Goal: Task Accomplishment & Management: Complete application form

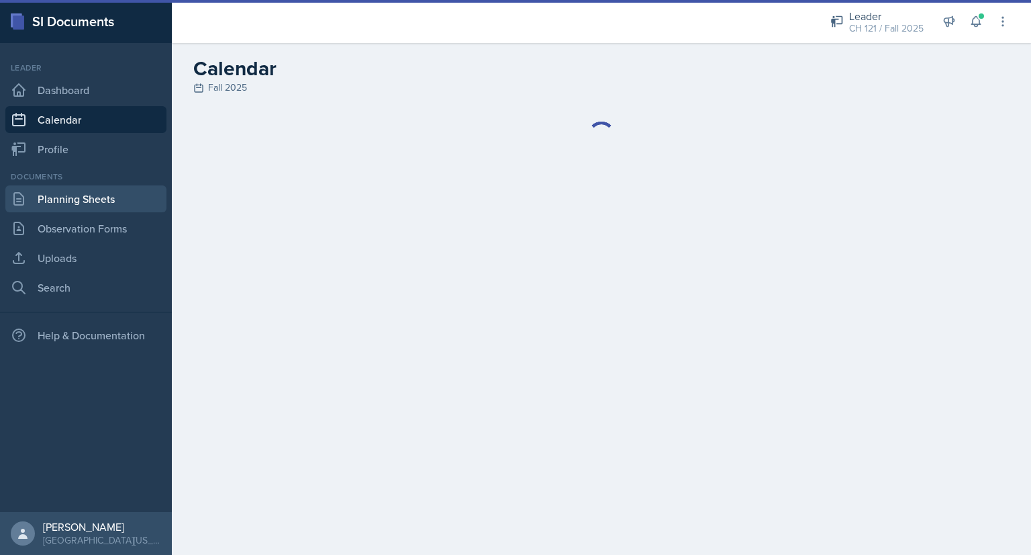
click at [102, 195] on link "Planning Sheets" at bounding box center [85, 198] width 161 height 27
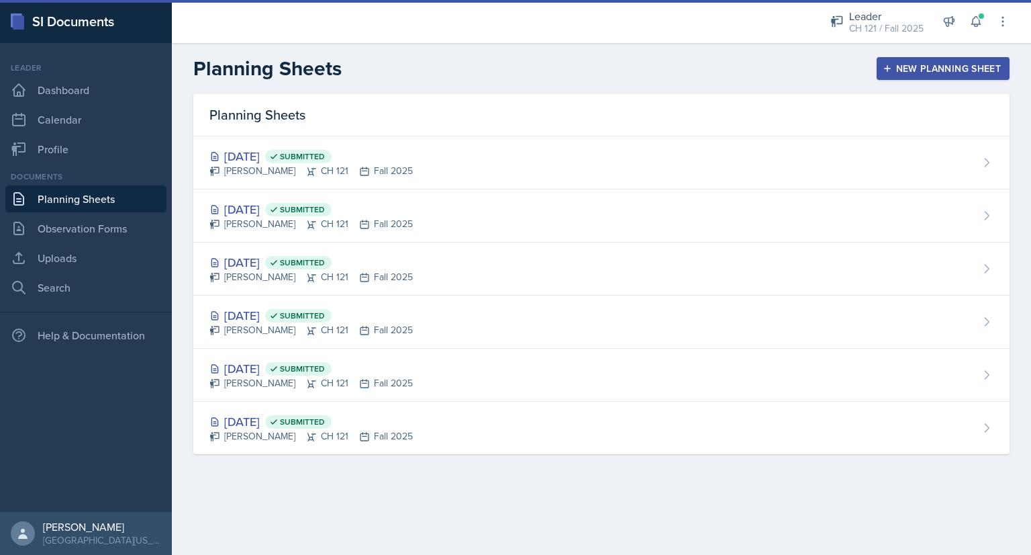
click at [901, 69] on div "New Planning Sheet" at bounding box center [943, 68] width 115 height 11
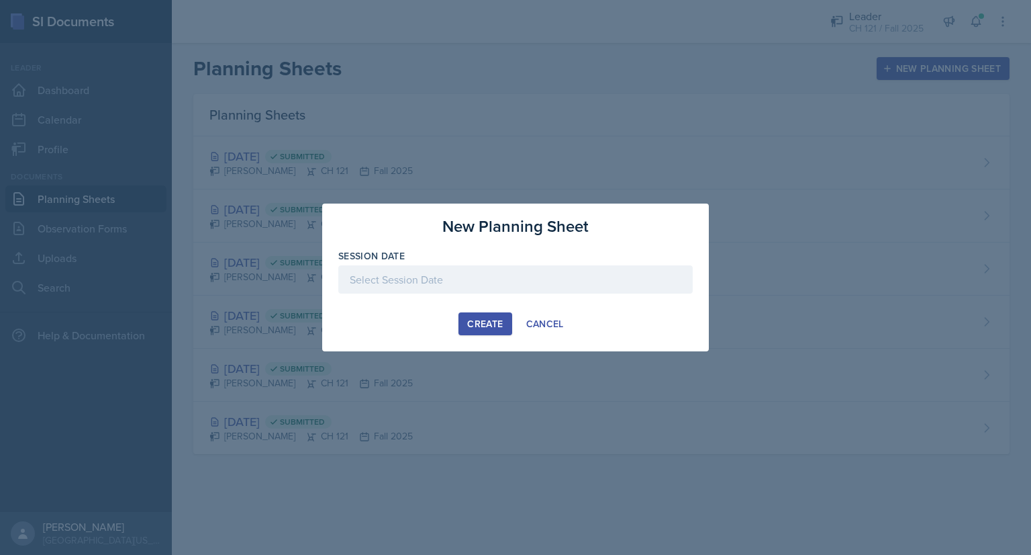
click at [399, 277] on div at bounding box center [515, 279] width 354 height 28
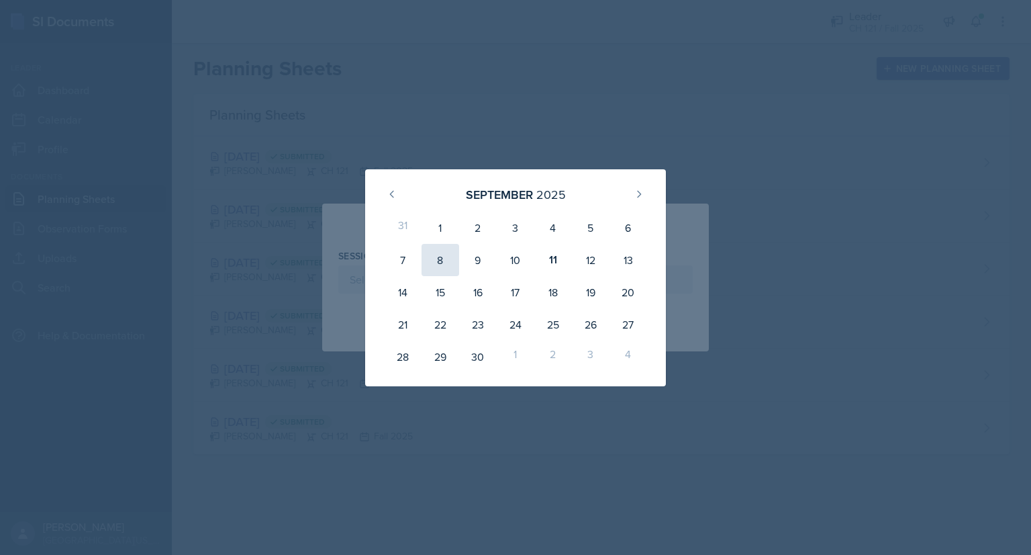
click at [447, 256] on div "8" at bounding box center [441, 260] width 38 height 32
type input "[DATE]"
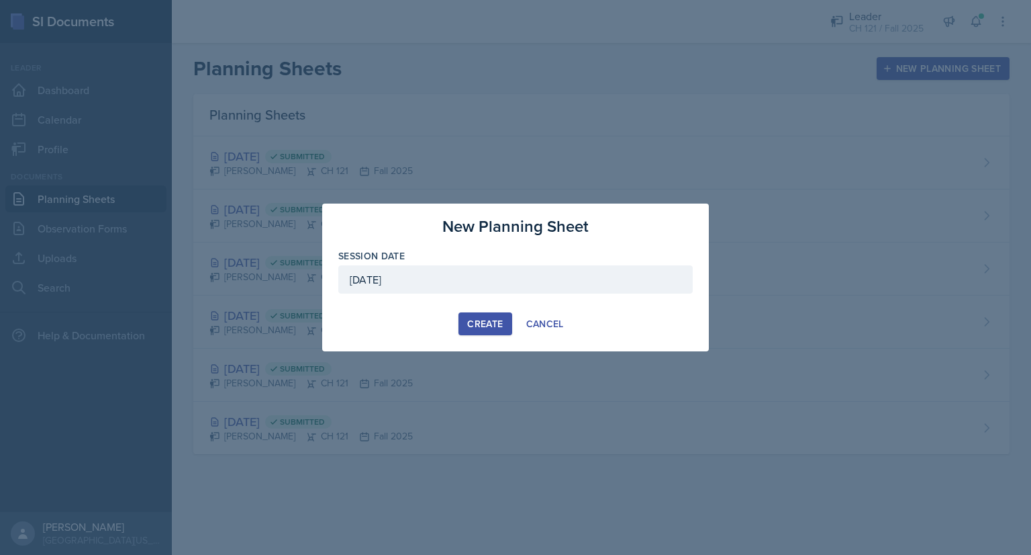
click at [483, 321] on div "Create" at bounding box center [485, 323] width 36 height 11
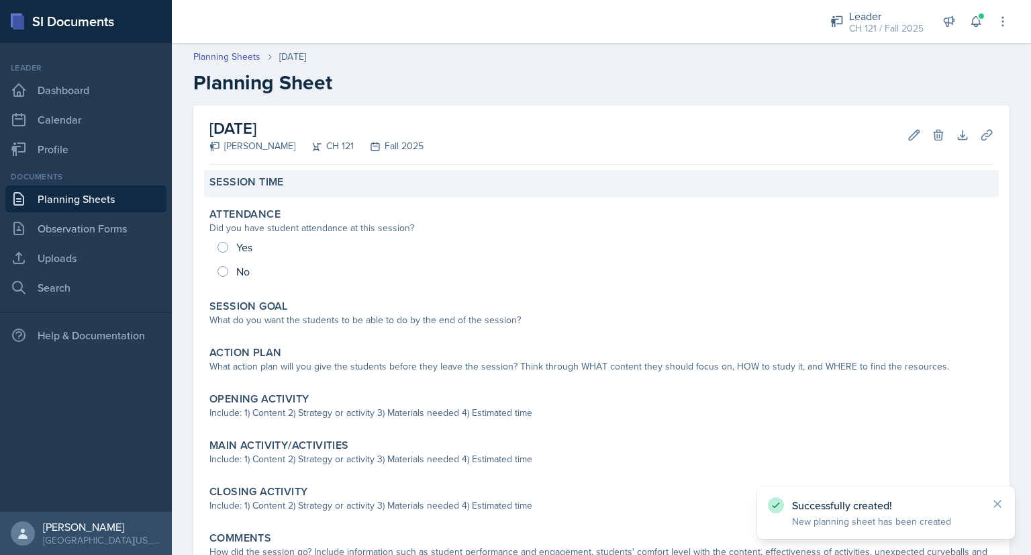
click at [291, 189] on div "Session Time" at bounding box center [601, 183] width 795 height 27
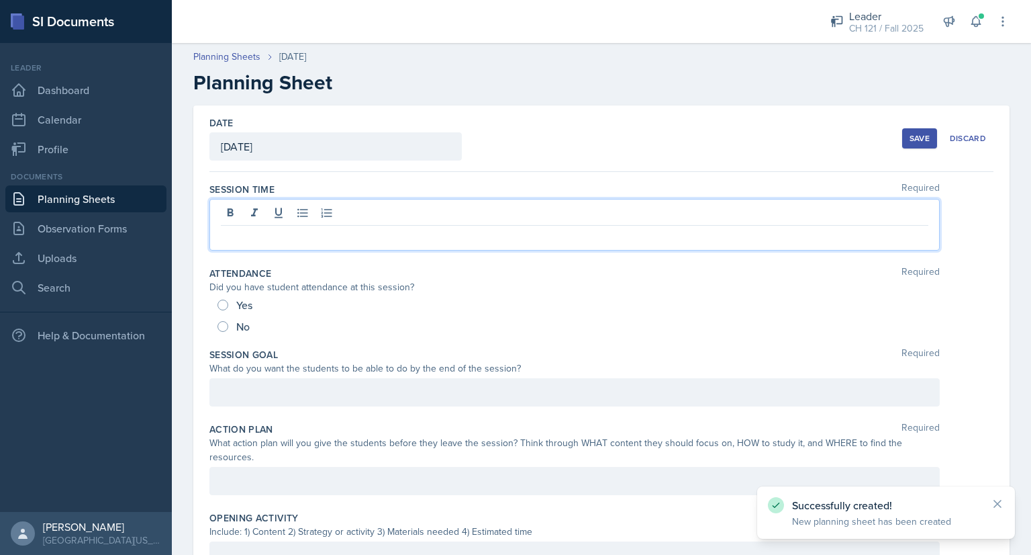
click at [290, 207] on div at bounding box center [574, 225] width 730 height 52
click at [220, 301] on input "Yes" at bounding box center [223, 304] width 11 height 11
radio input "true"
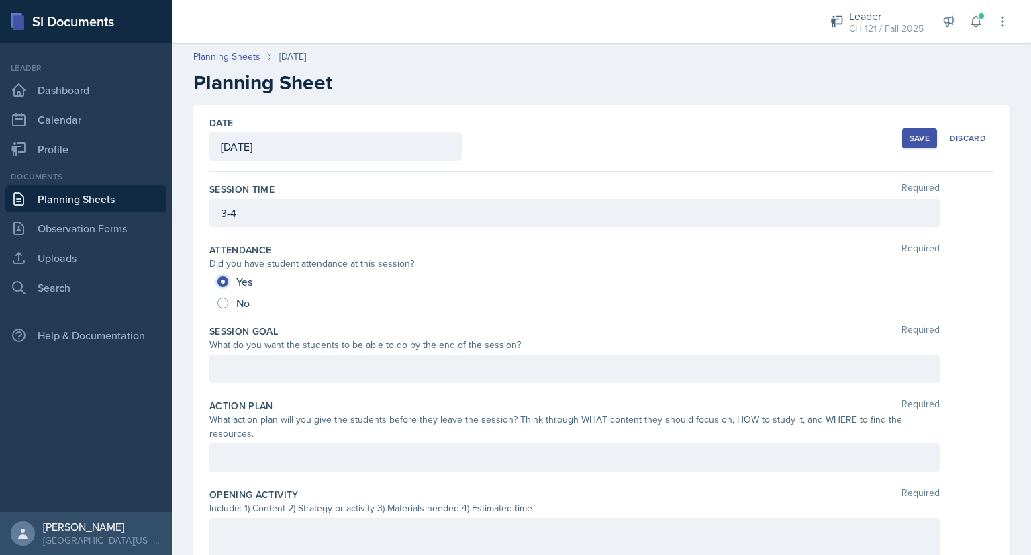
scroll to position [480, 0]
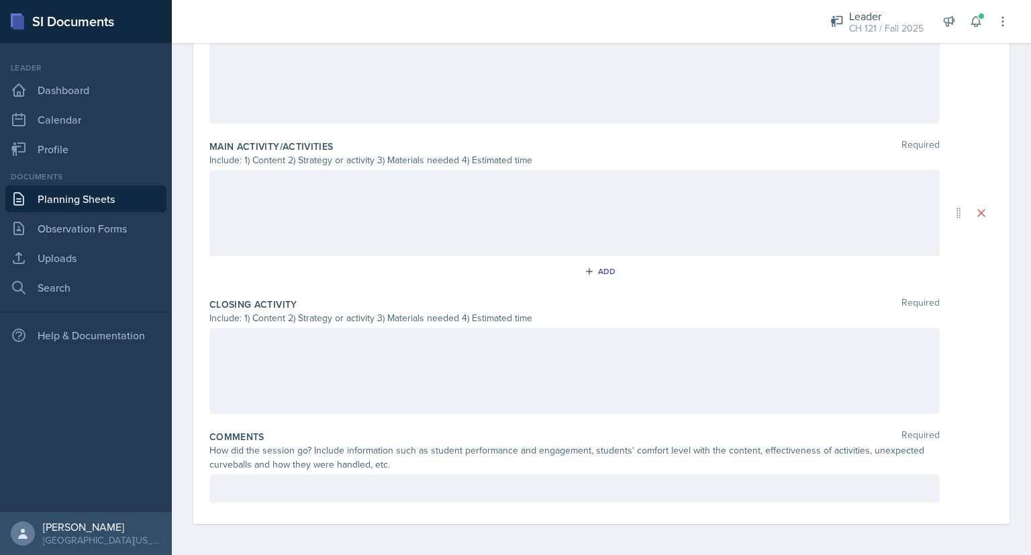
click at [314, 484] on p at bounding box center [575, 488] width 708 height 16
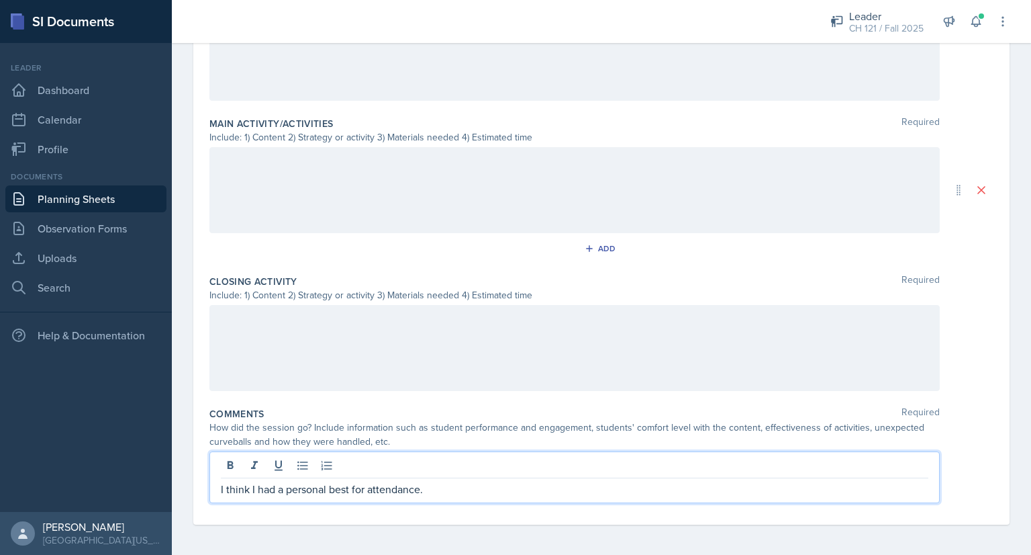
scroll to position [0, 0]
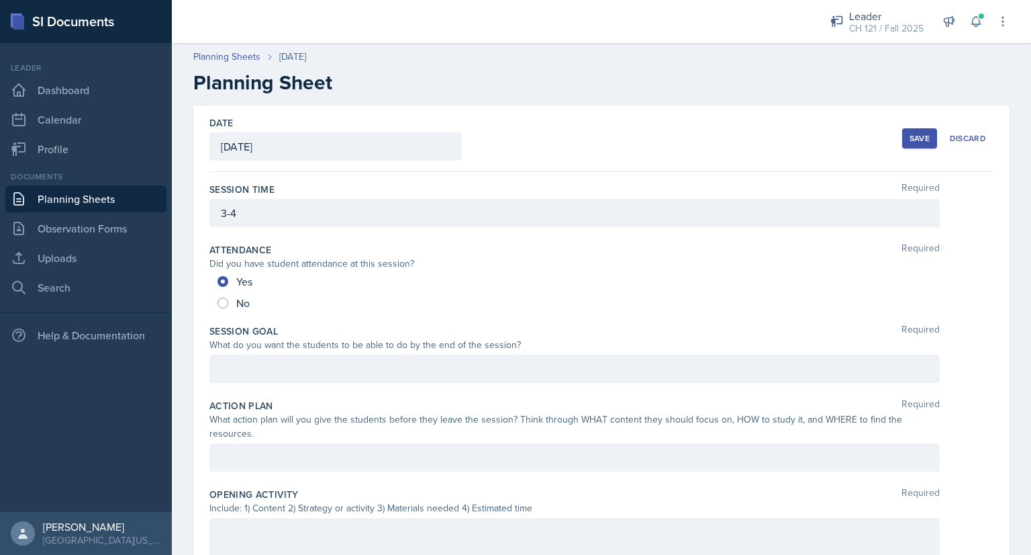
click at [912, 138] on div "Save" at bounding box center [920, 138] width 20 height 11
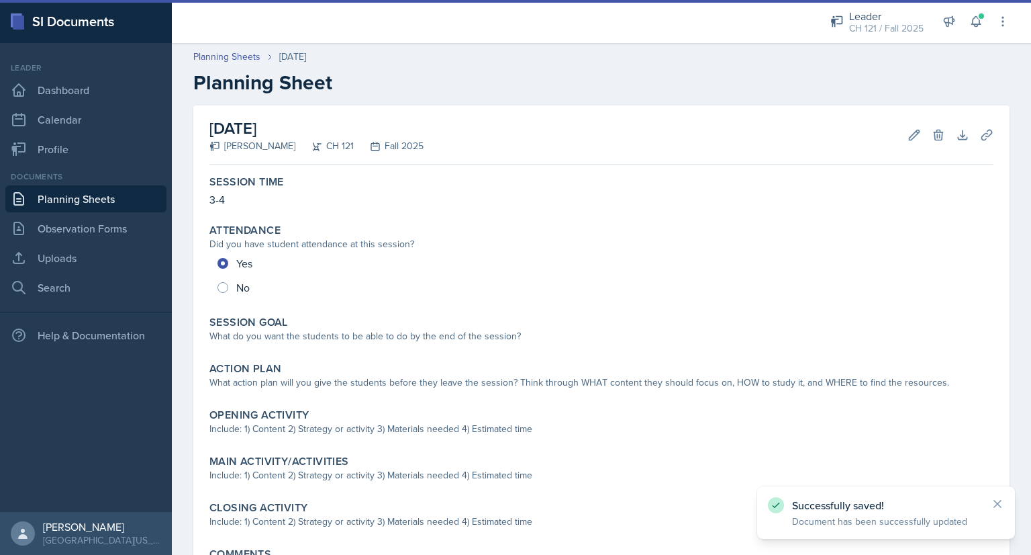
click at [108, 194] on link "Planning Sheets" at bounding box center [85, 198] width 161 height 27
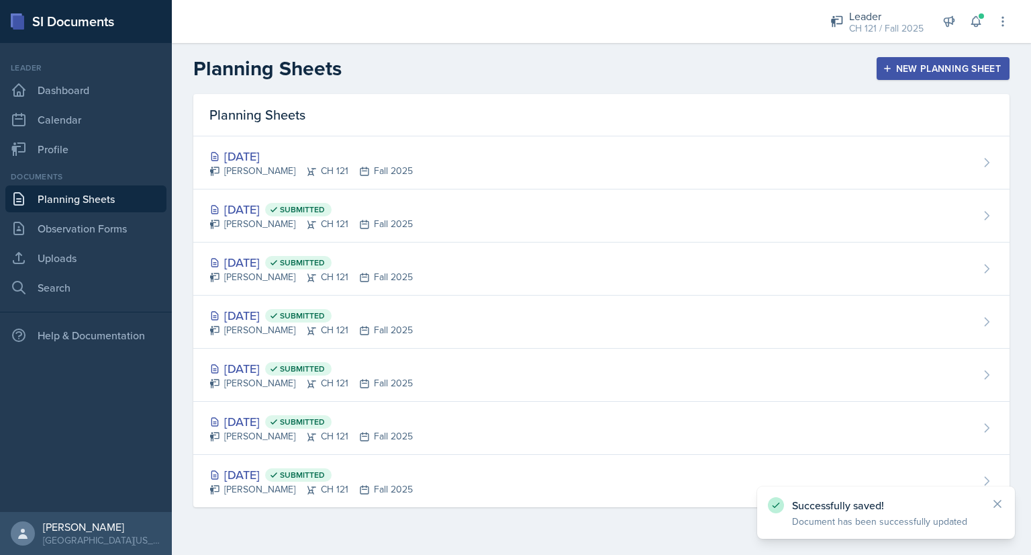
click at [917, 64] on div "New Planning Sheet" at bounding box center [943, 68] width 115 height 11
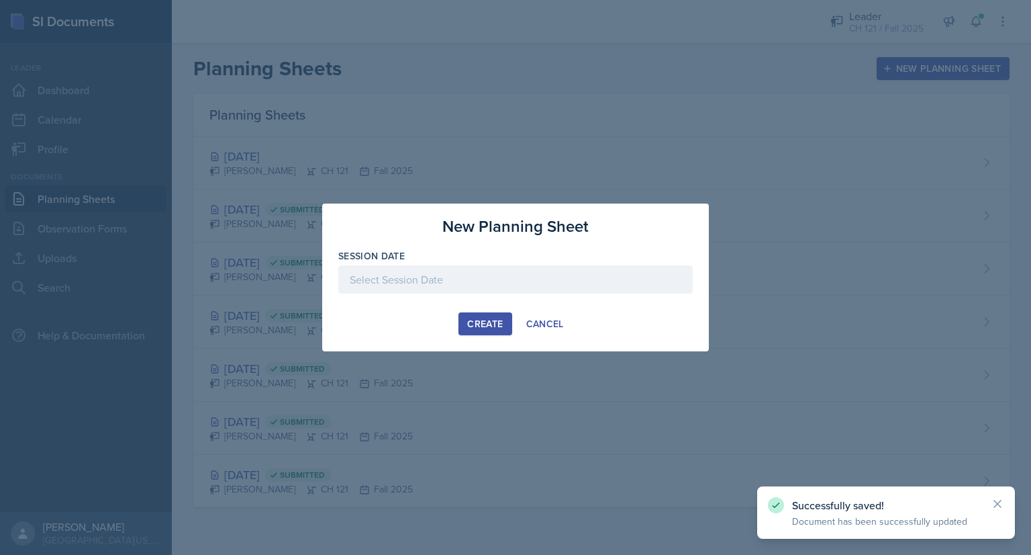
click at [406, 272] on div at bounding box center [515, 279] width 354 height 28
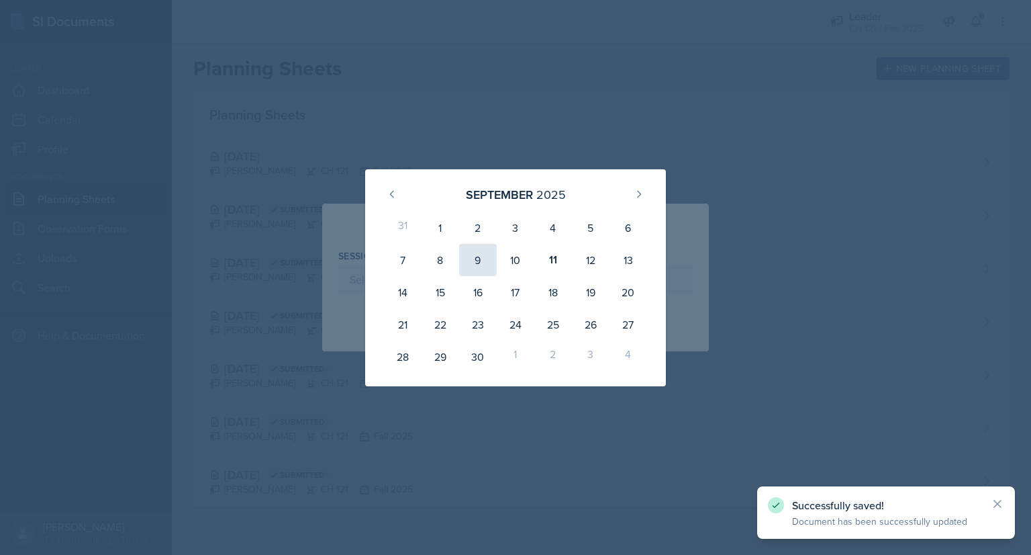
click at [469, 263] on div "9" at bounding box center [478, 260] width 38 height 32
type input "[DATE]"
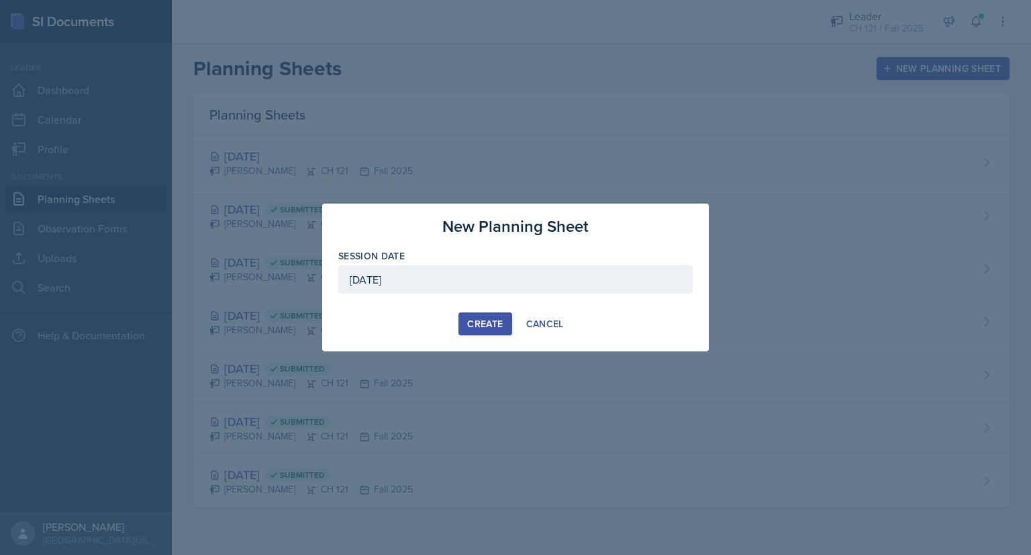
click at [482, 318] on div "Create" at bounding box center [485, 323] width 36 height 11
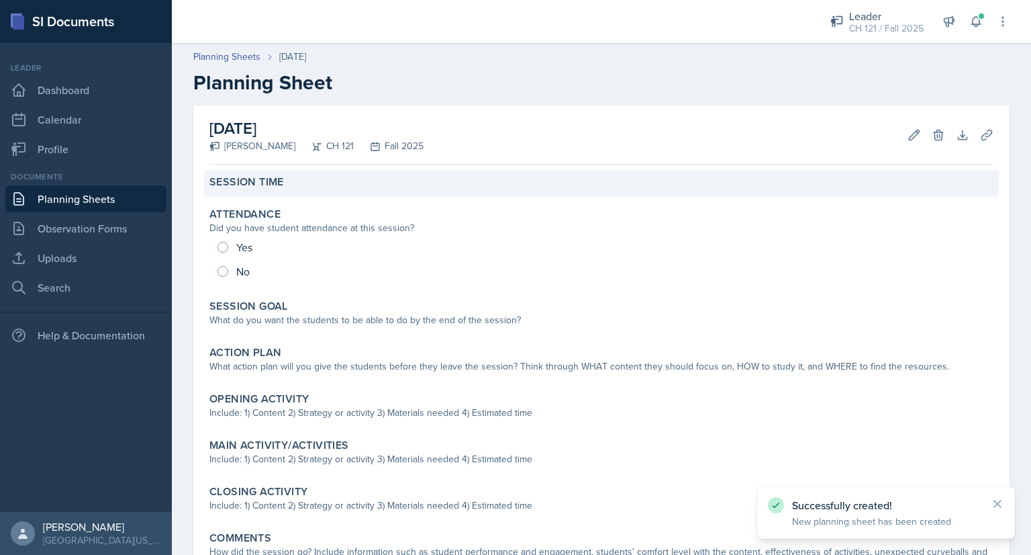
click at [391, 170] on div "Session Time" at bounding box center [601, 183] width 795 height 27
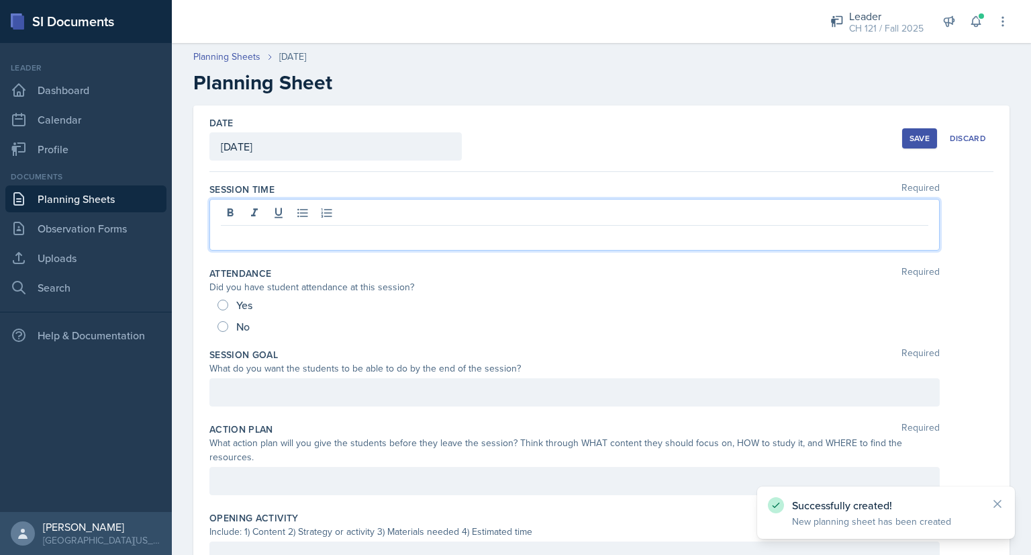
click at [346, 211] on div at bounding box center [574, 225] width 730 height 52
click at [224, 301] on input "Yes" at bounding box center [223, 304] width 11 height 11
radio input "true"
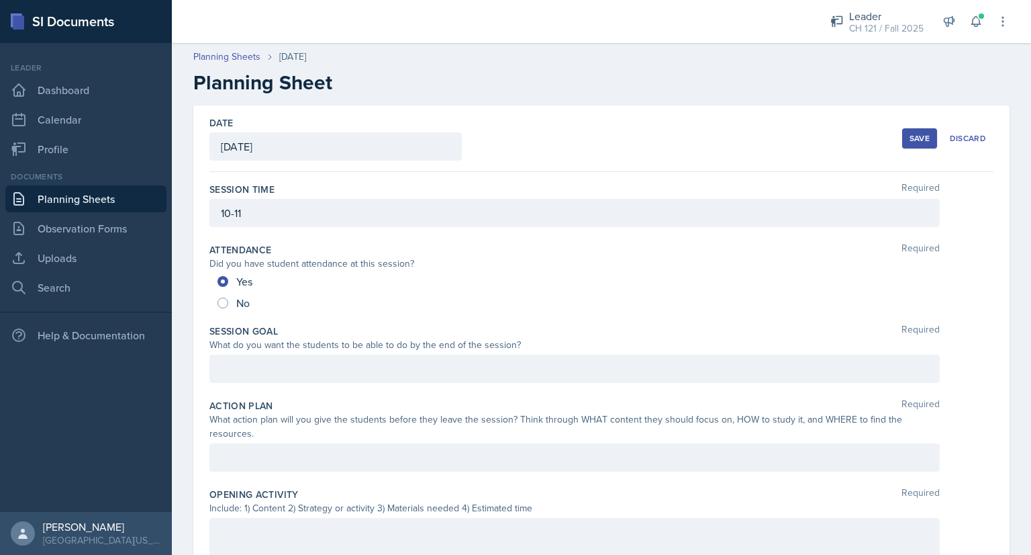
click at [918, 140] on div "Save" at bounding box center [920, 138] width 20 height 11
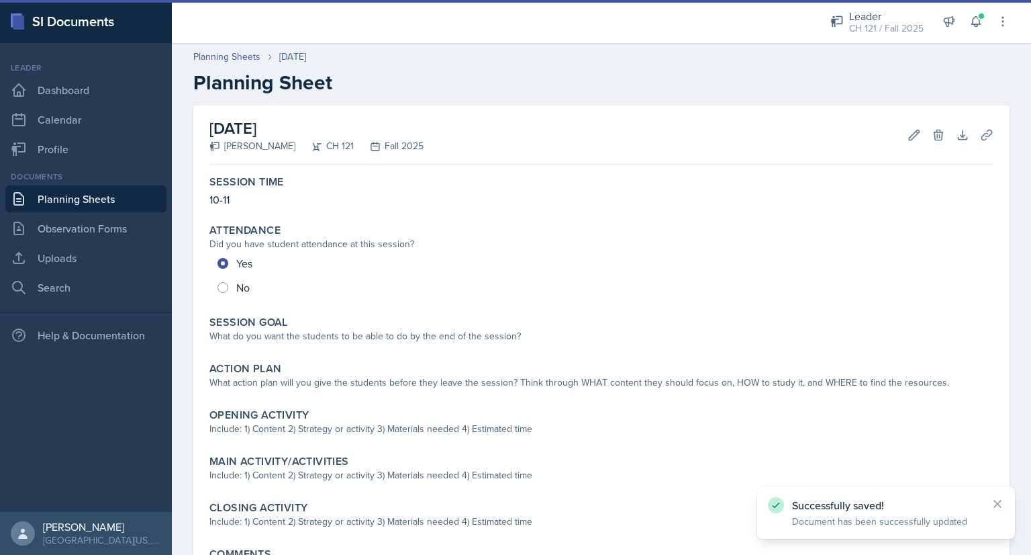
click at [132, 197] on link "Planning Sheets" at bounding box center [85, 198] width 161 height 27
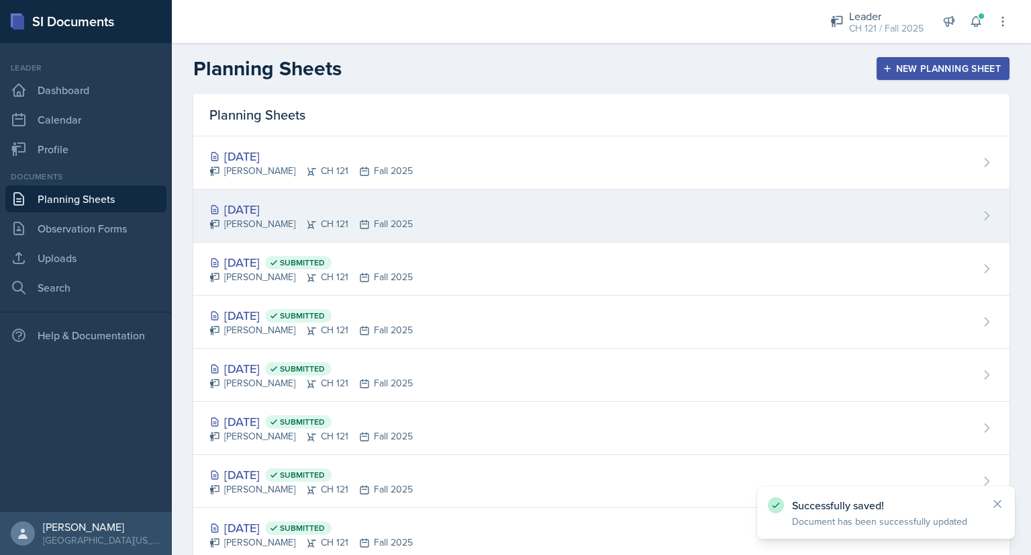
click at [252, 208] on div "[DATE]" at bounding box center [310, 209] width 203 height 18
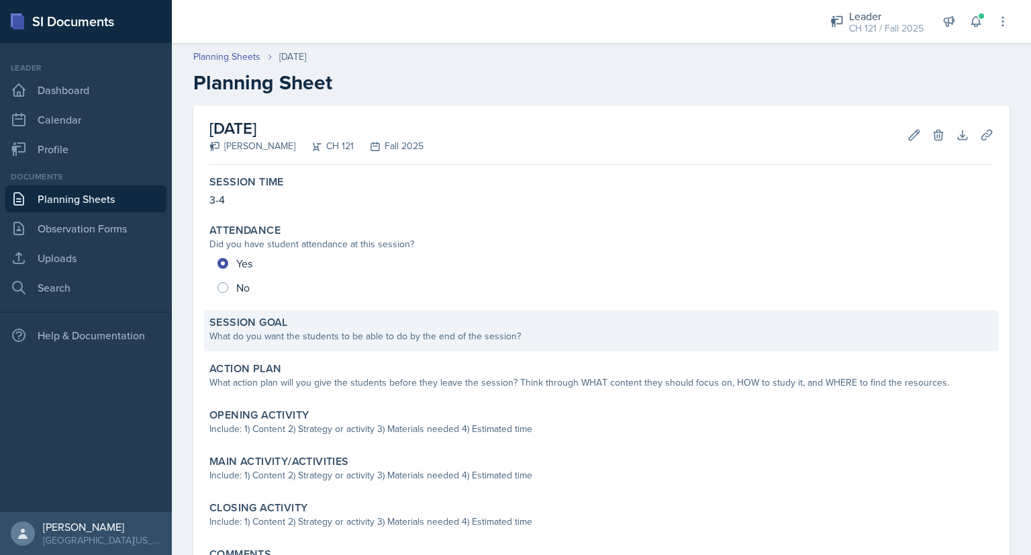
click at [406, 333] on div "What do you want the students to be able to do by the end of the session?" at bounding box center [601, 336] width 784 height 14
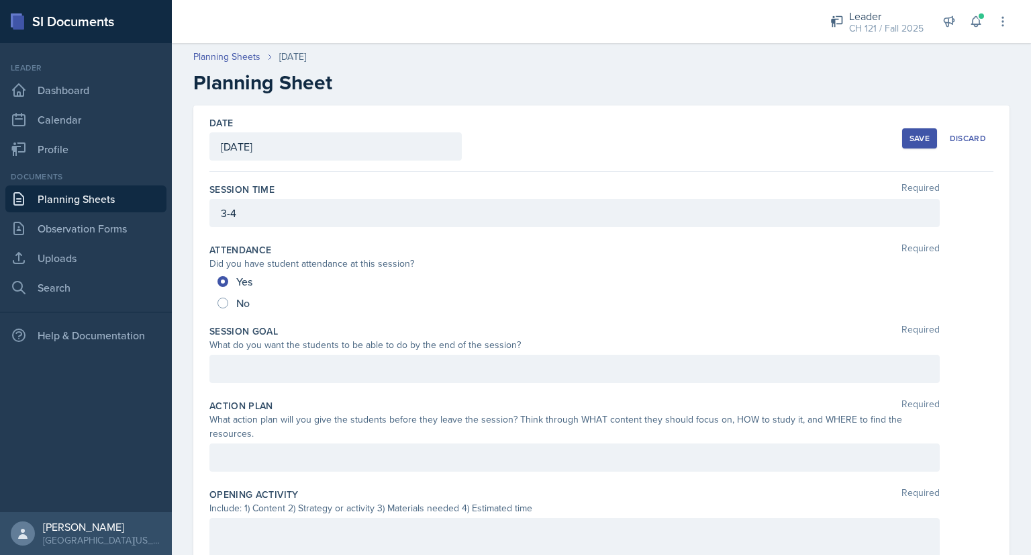
click at [344, 367] on div at bounding box center [574, 368] width 730 height 28
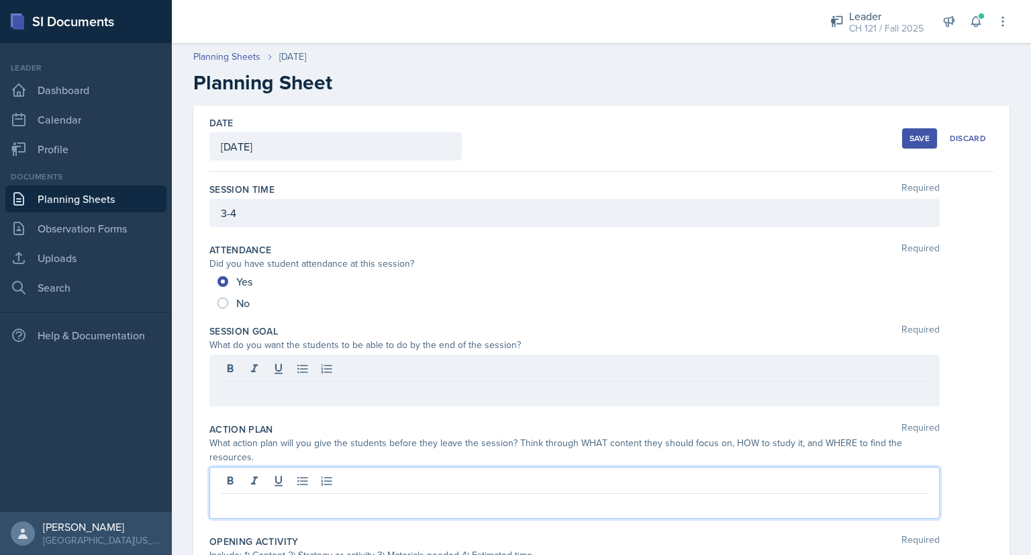
click at [320, 478] on div at bounding box center [574, 493] width 730 height 52
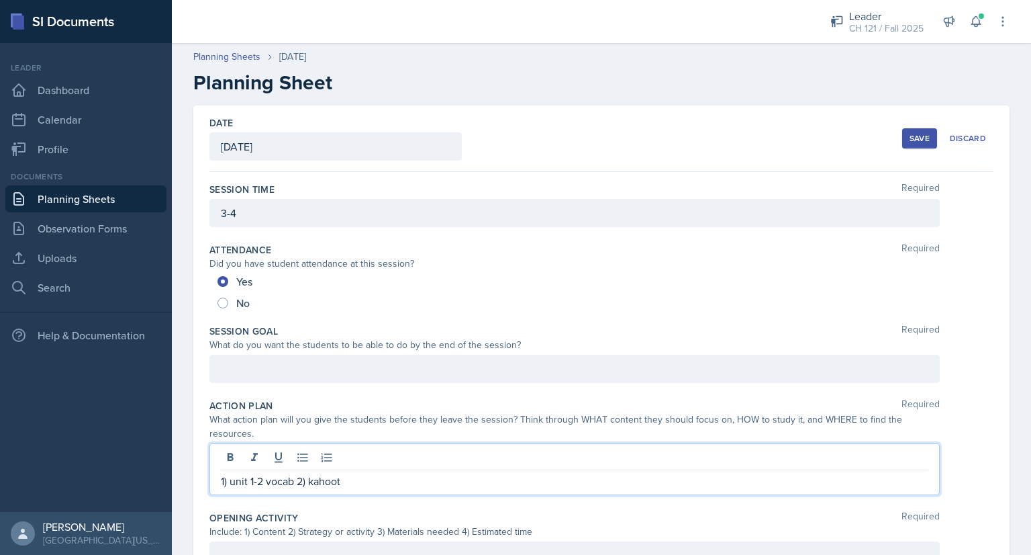
drag, startPoint x: 372, startPoint y: 477, endPoint x: 101, endPoint y: 461, distance: 271.0
click at [101, 461] on div "SI Documents Leader Dashboard Calendar Profile Documents Planning Sheets Observ…" at bounding box center [515, 277] width 1031 height 555
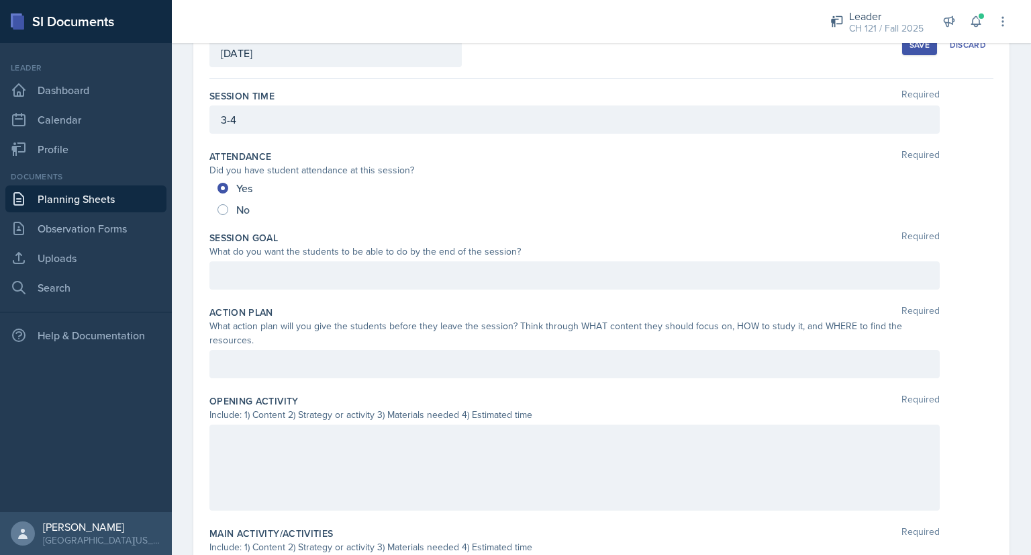
click at [244, 452] on div at bounding box center [574, 467] width 730 height 86
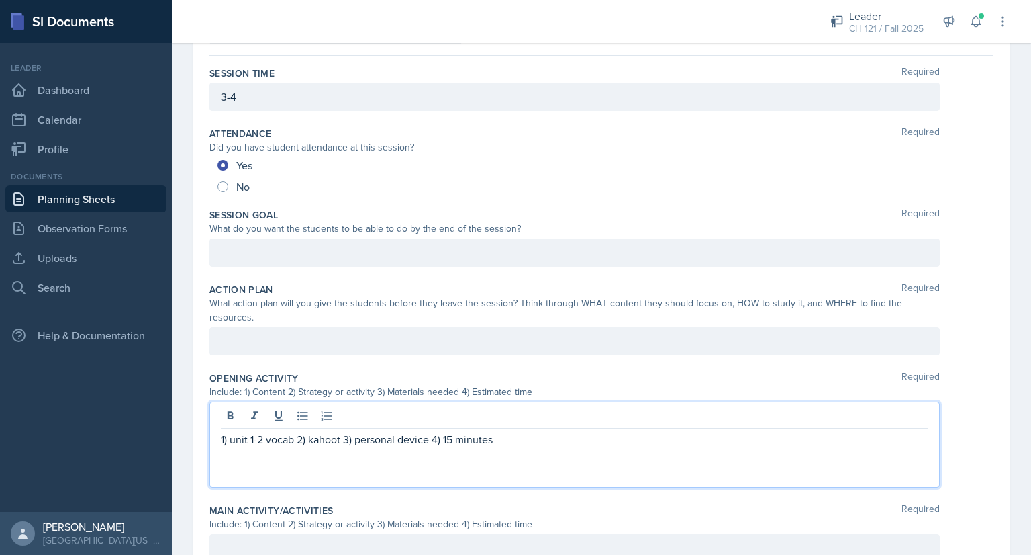
click at [263, 252] on p at bounding box center [575, 252] width 708 height 16
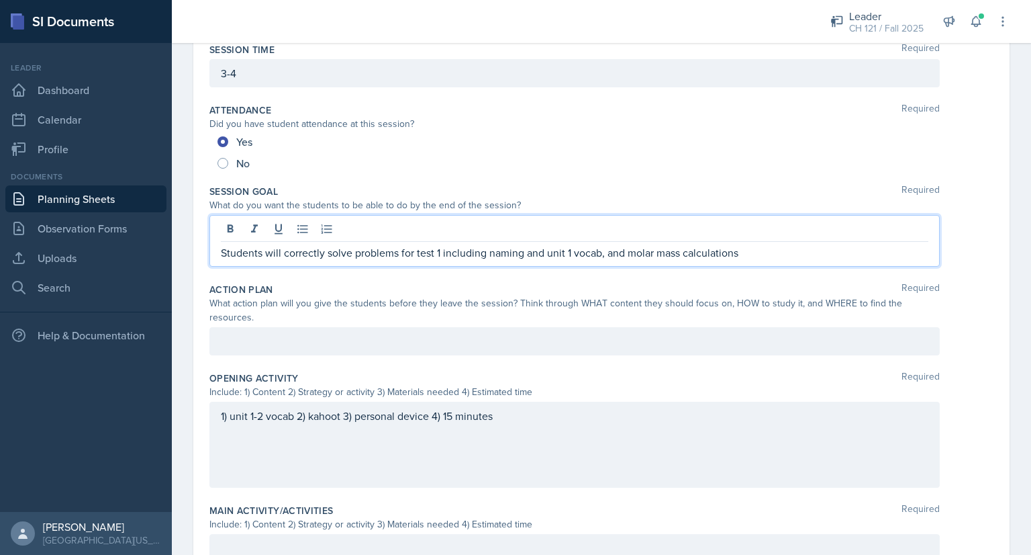
click at [534, 251] on p "Students will correctly solve problems for test 1 including naming and unit 1 v…" at bounding box center [575, 252] width 708 height 16
click at [345, 346] on div at bounding box center [574, 341] width 730 height 28
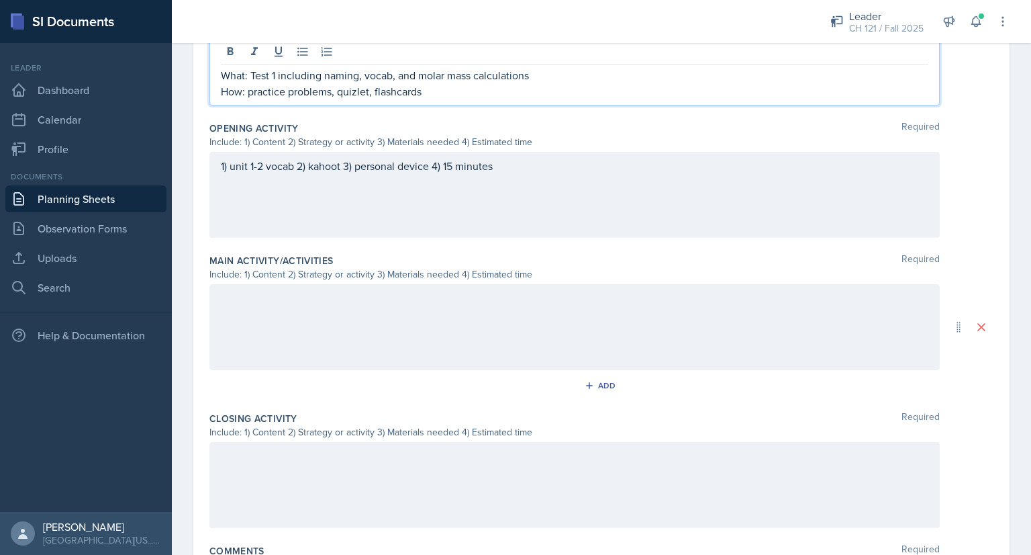
scroll to position [407, 0]
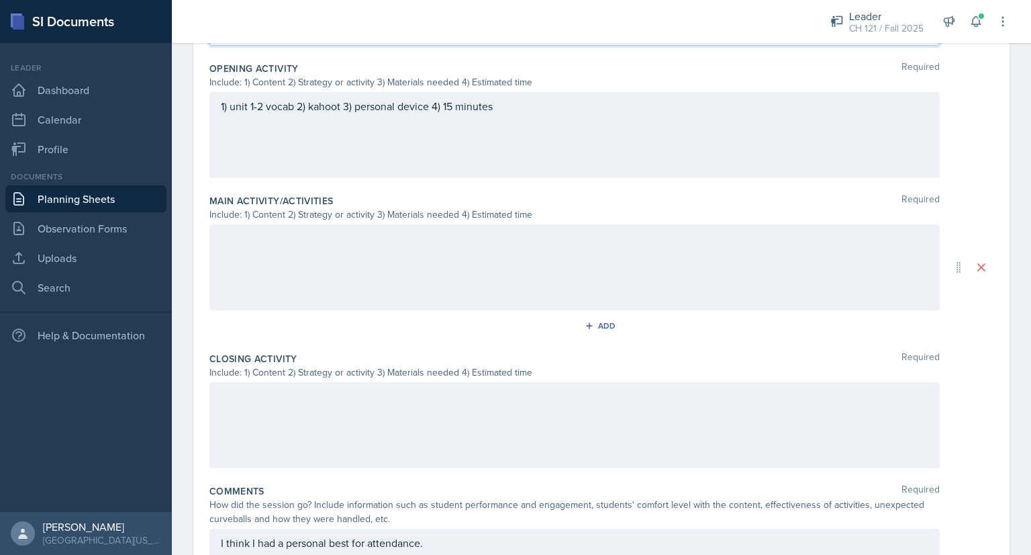
click at [356, 250] on div at bounding box center [574, 267] width 730 height 86
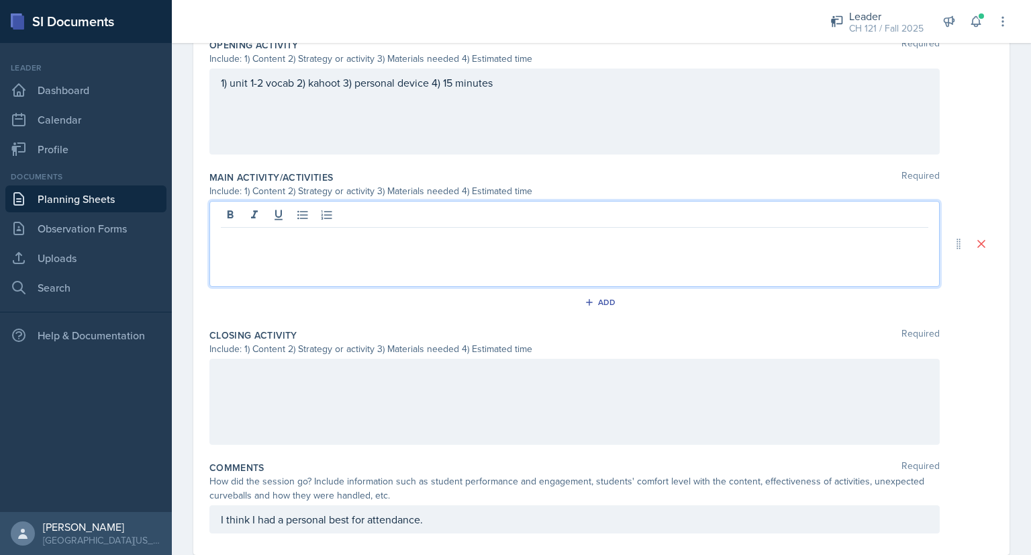
scroll to position [505, 0]
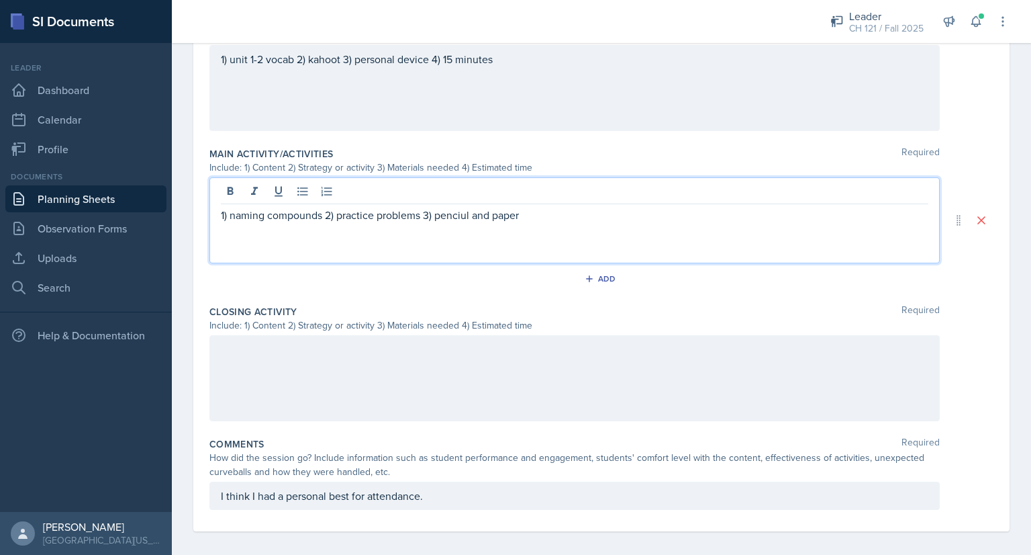
click at [467, 216] on p "1) naming compounds 2) practice problems 3) penciul and paper" at bounding box center [575, 215] width 708 height 16
click at [535, 220] on p "1) naming compounds 2) practice problems 3) pencil and paper" at bounding box center [575, 215] width 708 height 16
drag, startPoint x: 326, startPoint y: 213, endPoint x: 612, endPoint y: 226, distance: 286.3
click at [612, 226] on div "1) naming compounds 2) practice problems 3) pencil and paper 4) 20 minutes 1) m…" at bounding box center [575, 223] width 708 height 32
click at [610, 223] on p "1) molar mass and molarity" at bounding box center [575, 231] width 708 height 16
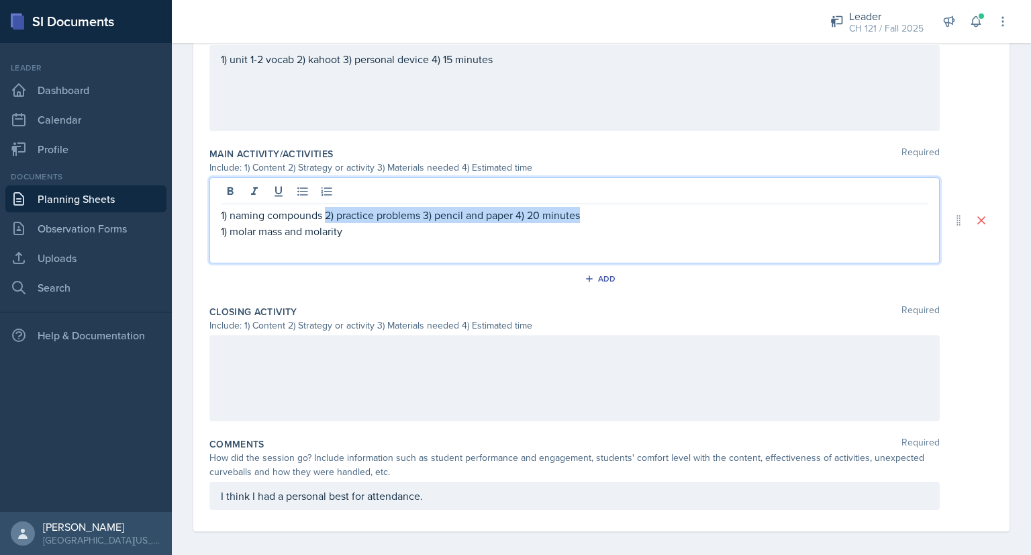
drag, startPoint x: 596, startPoint y: 209, endPoint x: 326, endPoint y: 207, distance: 269.9
click at [326, 207] on p "1) naming compounds 2) practice problems 3) pencil and paper 4) 20 minutes" at bounding box center [575, 215] width 708 height 16
copy p "2) practice problems 3) pencil and paper 4) 20 minutes"
click at [359, 226] on p "1) molar mass and molarity" at bounding box center [575, 231] width 708 height 16
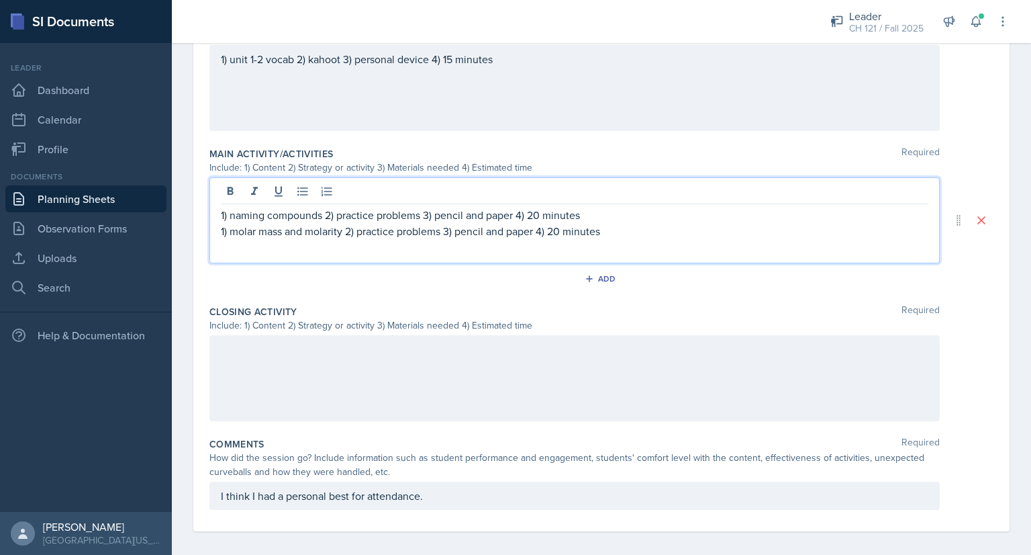
click at [561, 231] on p "1) molar mass and molarity 2) practice problems 3) pencil and paper 4) 20 minut…" at bounding box center [575, 231] width 708 height 16
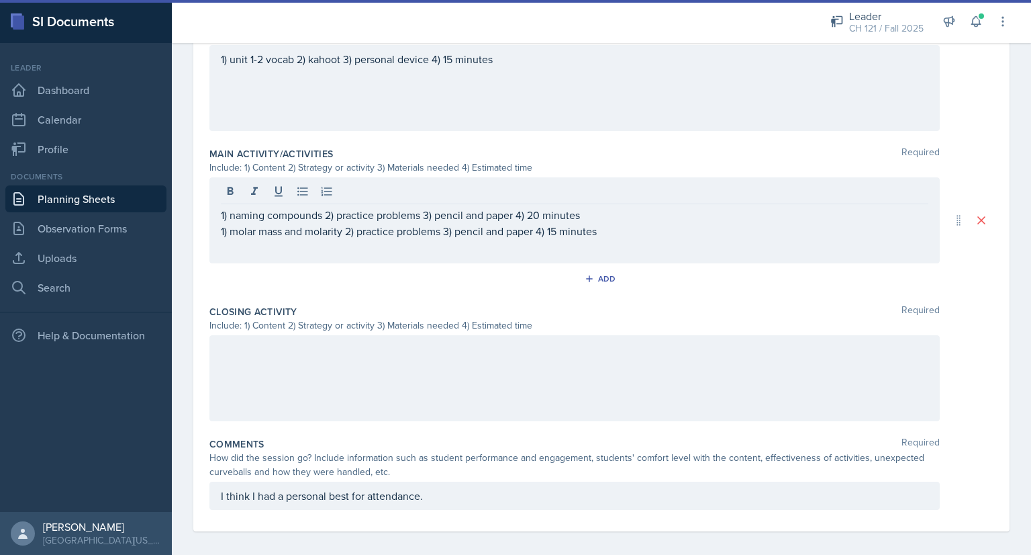
click at [473, 377] on div at bounding box center [574, 378] width 730 height 86
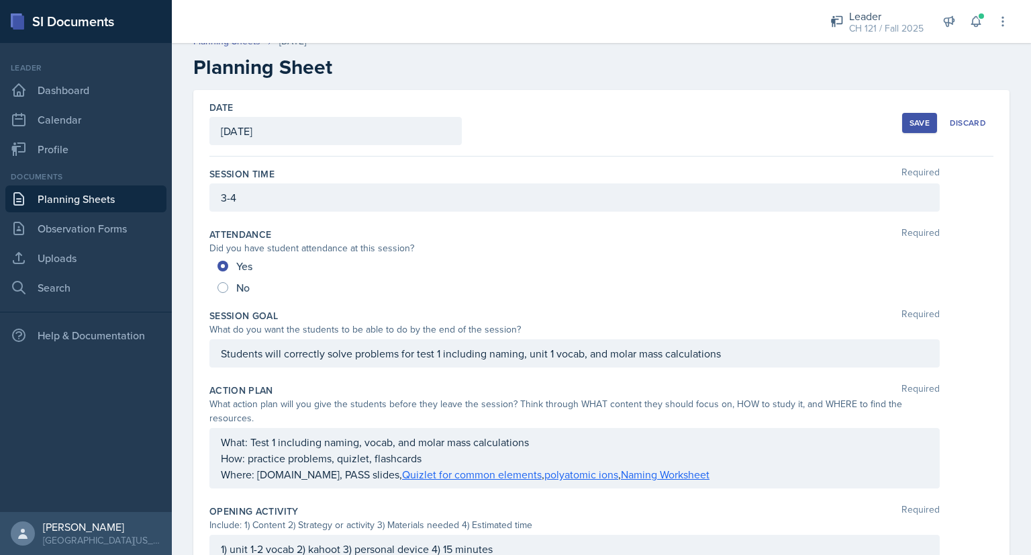
scroll to position [0, 0]
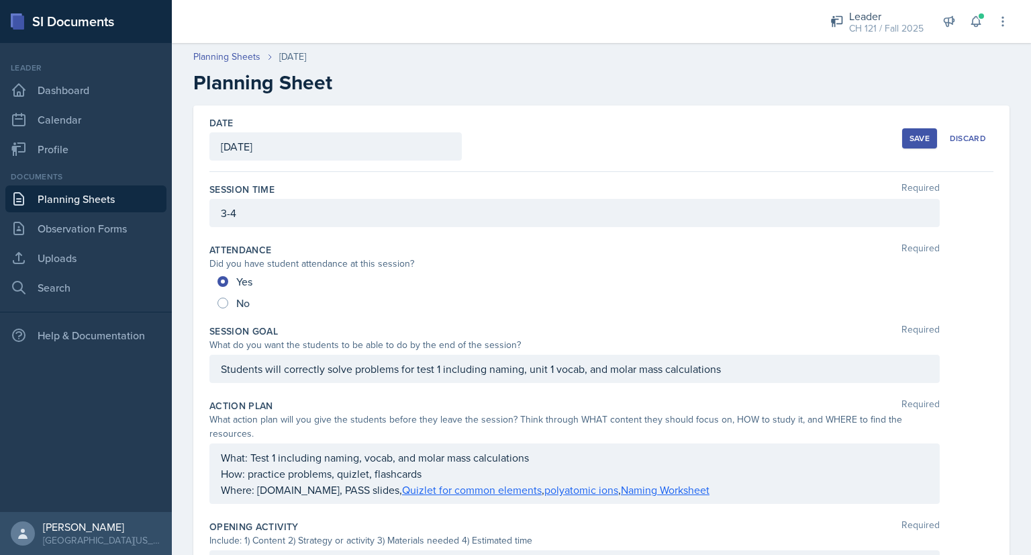
click at [910, 134] on div "Save" at bounding box center [920, 138] width 20 height 11
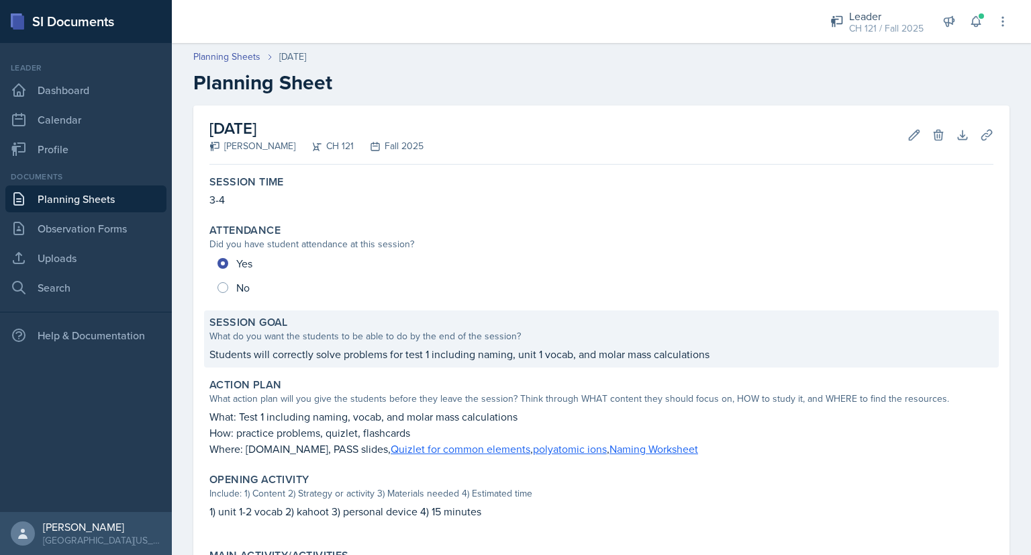
click at [599, 362] on div "Session Goal What do you want the students to be able to do by the end of the s…" at bounding box center [601, 338] width 795 height 57
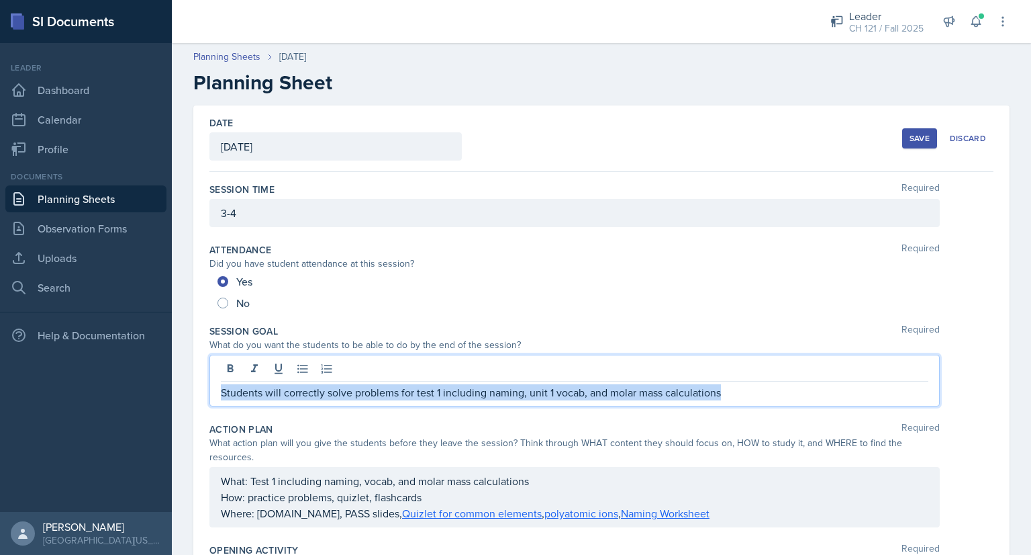
drag, startPoint x: 739, startPoint y: 368, endPoint x: 105, endPoint y: 385, distance: 634.0
click at [105, 385] on div "SI Documents Leader Dashboard Calendar Profile Documents Planning Sheets Observ…" at bounding box center [515, 277] width 1031 height 555
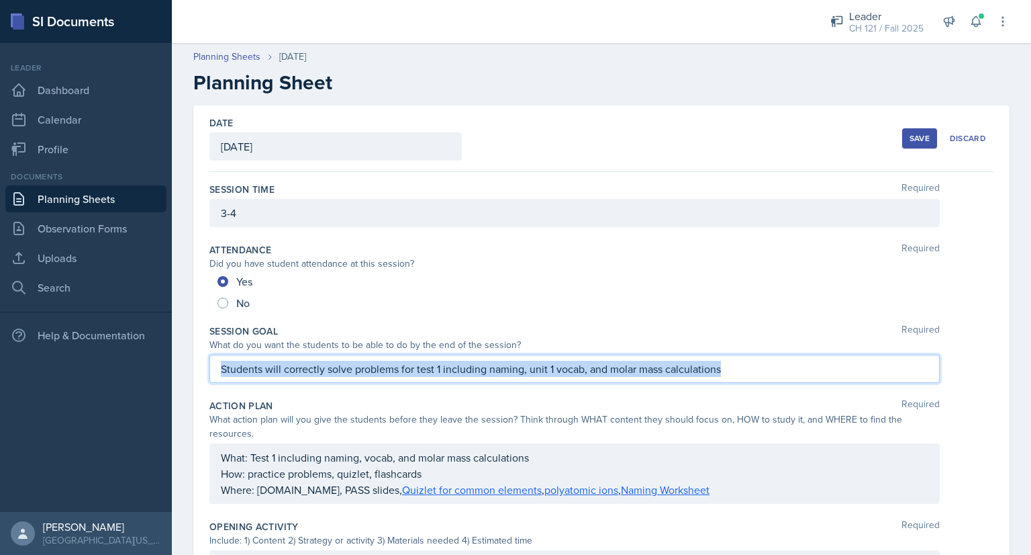
copy p "Students will correctly solve problems for test 1 including naming, unit 1 voca…"
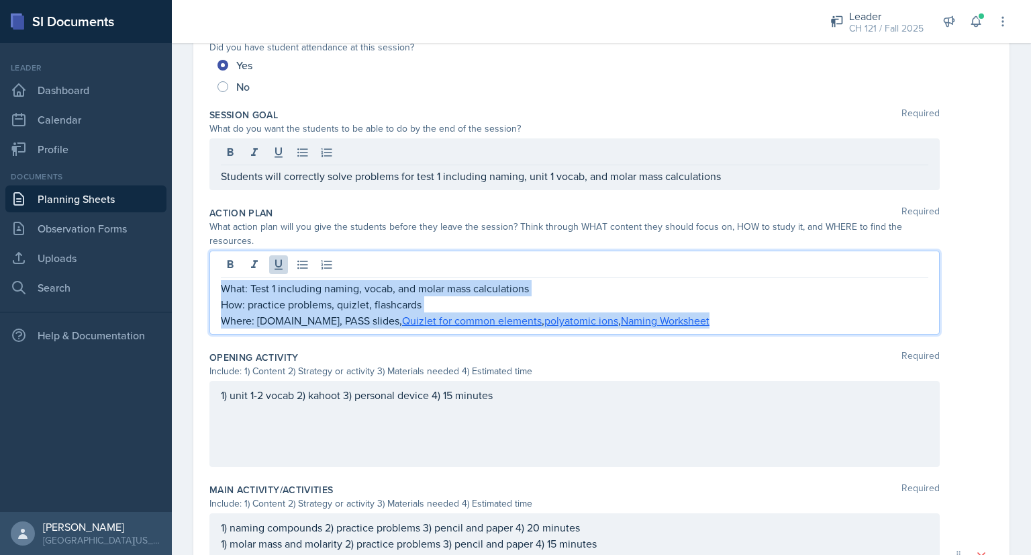
drag, startPoint x: 720, startPoint y: 320, endPoint x: 199, endPoint y: 281, distance: 522.4
click at [199, 281] on div "Date [DATE] [DATE] 31 1 2 3 4 5 6 7 8 9 10 11 12 13 14 15 16 17 18 19 20 21 22 …" at bounding box center [601, 378] width 816 height 978
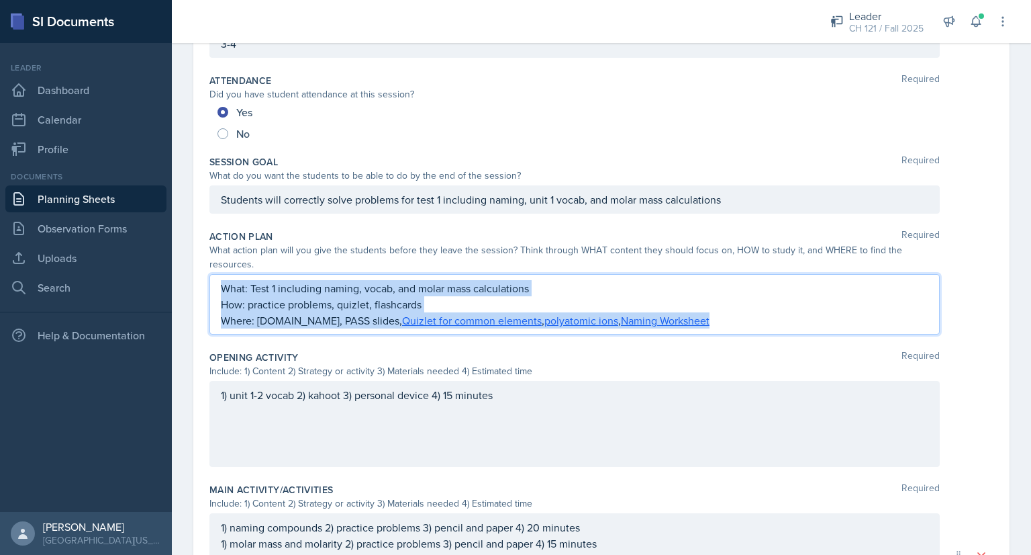
copy div "What: Test 1 including naming, vocab, and molar mass calculations How: practice…"
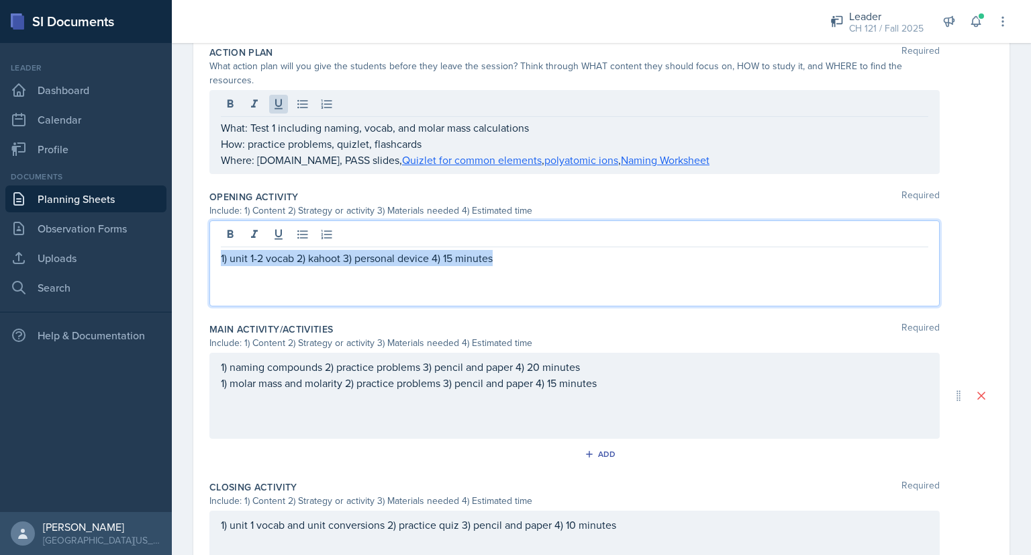
drag, startPoint x: 529, startPoint y: 256, endPoint x: 184, endPoint y: 250, distance: 345.1
click at [184, 250] on div "Date [DATE] [DATE] 31 1 2 3 4 5 6 7 8 9 10 11 12 13 14 15 16 17 18 19 20 21 22 …" at bounding box center [601, 245] width 859 height 986
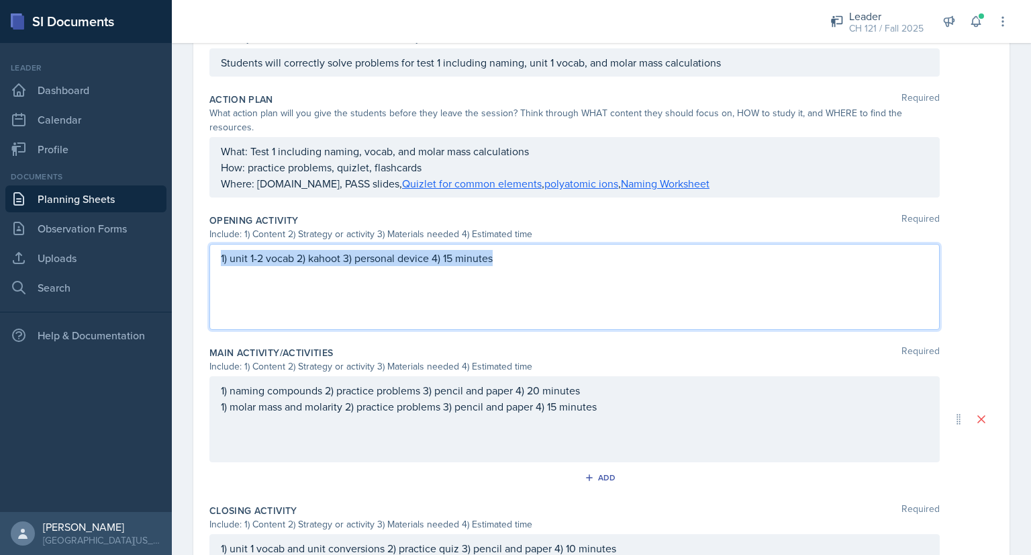
copy p "1) unit 1-2 vocab 2) kahoot 3) personal device 4) 15 minutes"
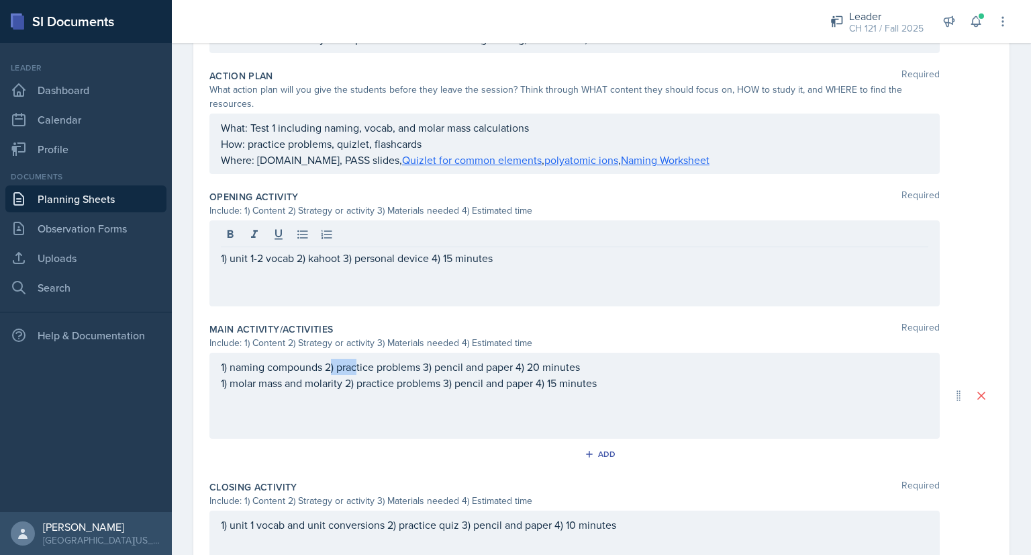
scroll to position [352, 0]
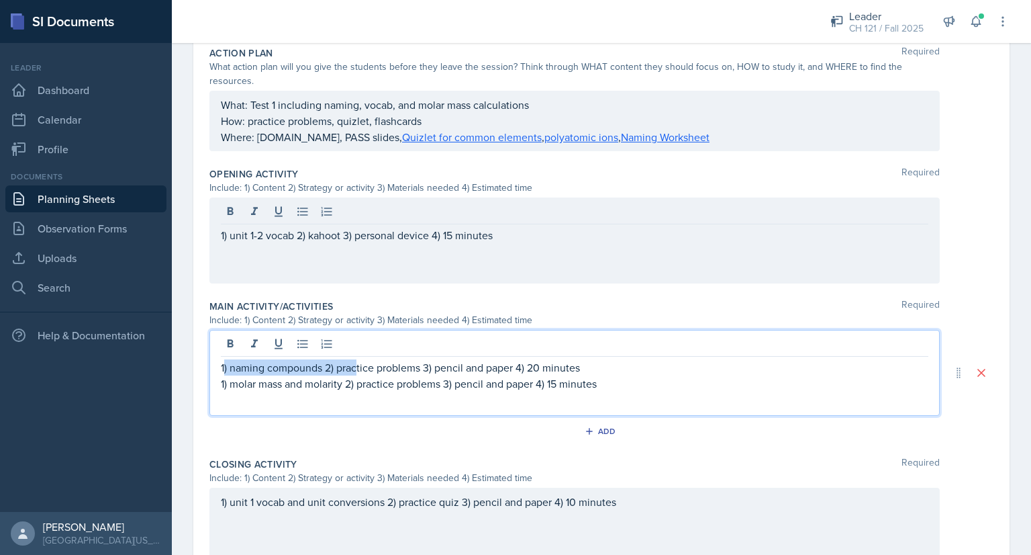
drag, startPoint x: 604, startPoint y: 356, endPoint x: 268, endPoint y: 352, distance: 336.4
click at [224, 358] on div "1) naming compounds 2) practice problems 3) pencil and paper 4) 20 minutes 1) m…" at bounding box center [574, 373] width 730 height 86
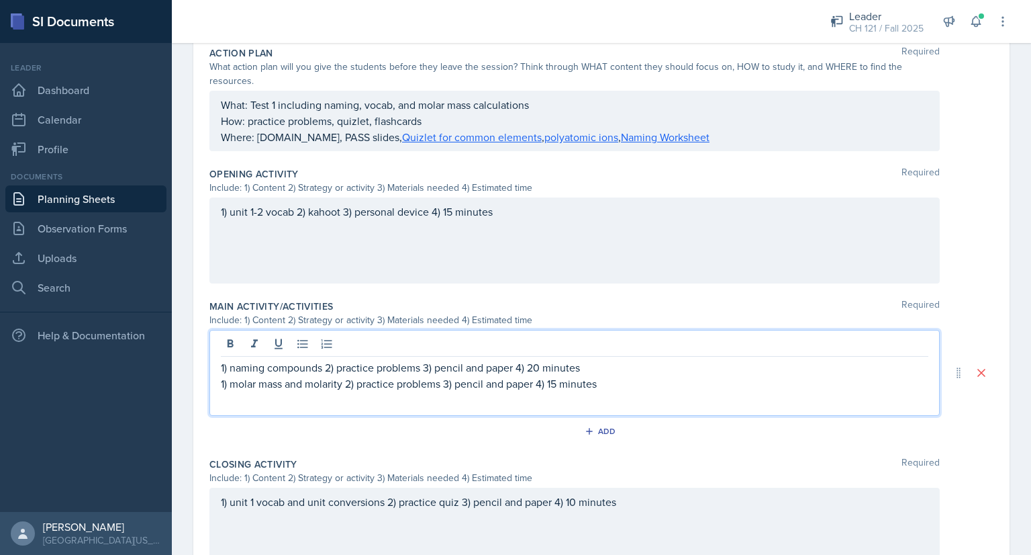
click at [646, 369] on p "1) naming compounds 2) practice problems 3) pencil and paper 4) 20 minutes" at bounding box center [575, 367] width 708 height 16
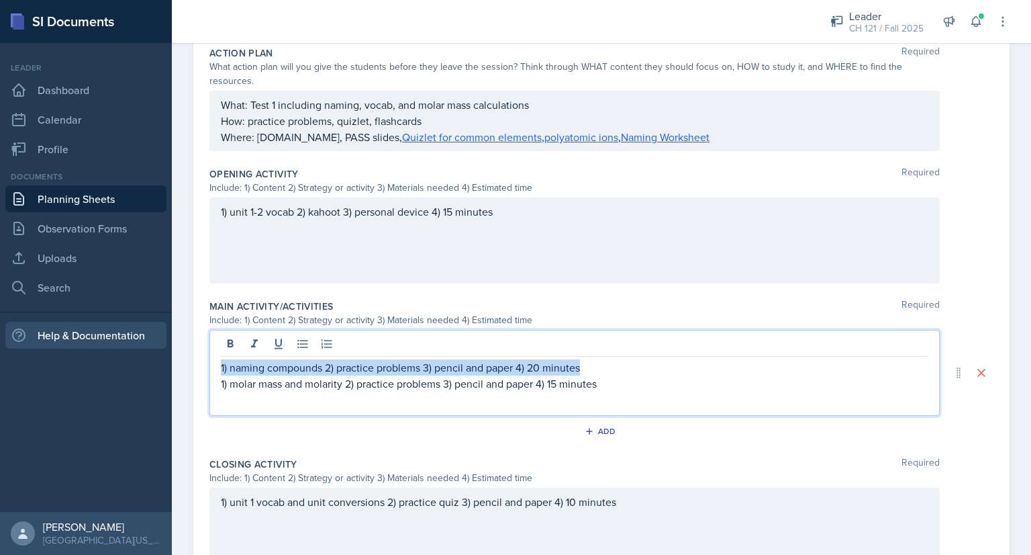
drag, startPoint x: 612, startPoint y: 365, endPoint x: 156, endPoint y: 346, distance: 456.9
click at [156, 346] on div "SI Documents Leader Dashboard Calendar Profile Documents Planning Sheets Observ…" at bounding box center [515, 277] width 1031 height 555
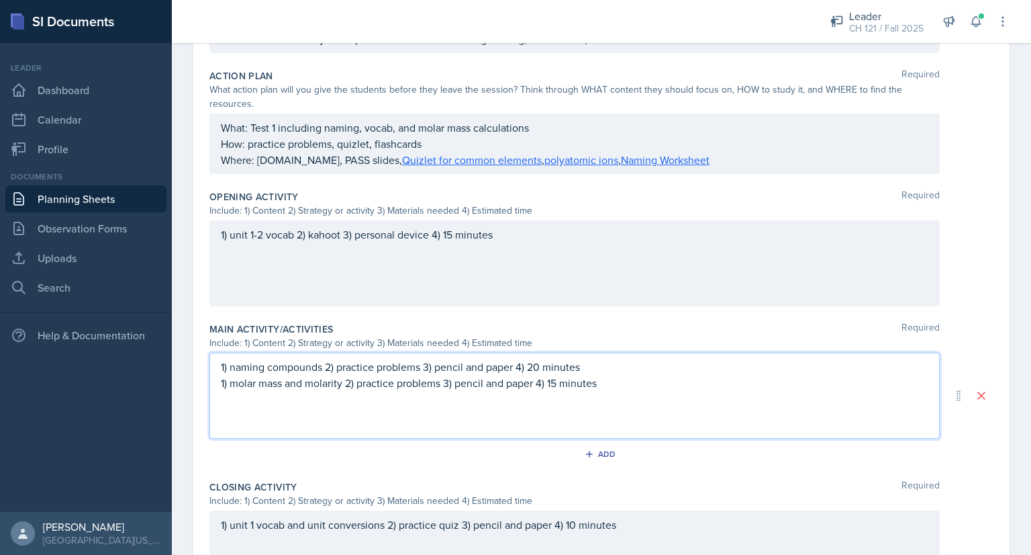
click at [620, 387] on p "1) molar mass and molarity 2) practice problems 3) pencil and paper 4) 15 minut…" at bounding box center [575, 383] width 708 height 16
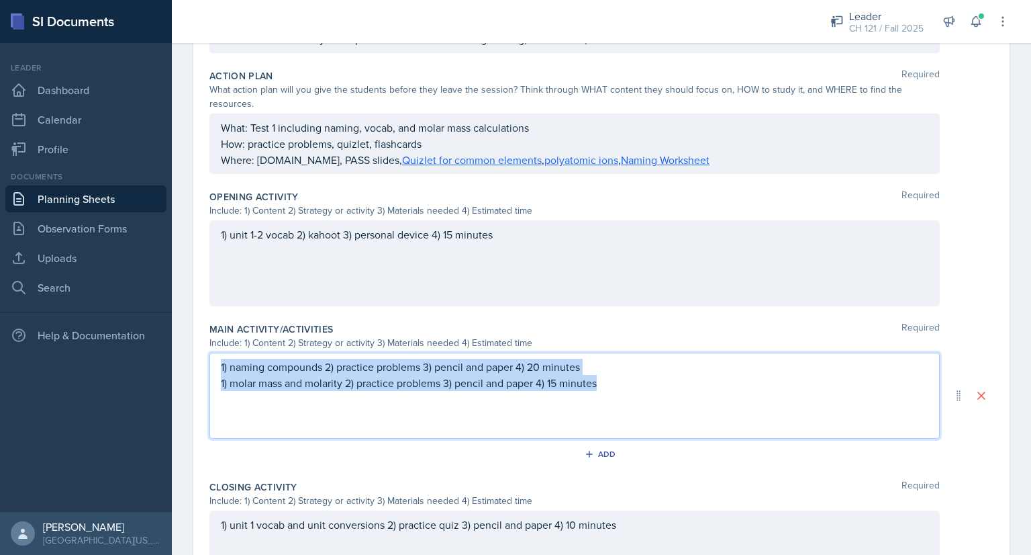
drag, startPoint x: 618, startPoint y: 387, endPoint x: 161, endPoint y: 350, distance: 458.8
click at [161, 350] on div "SI Documents Leader Dashboard Calendar Profile Documents Planning Sheets Observ…" at bounding box center [515, 277] width 1031 height 555
copy div "1) naming compounds 2) practice problems 3) pencil and paper 4) 20 minutes 1) m…"
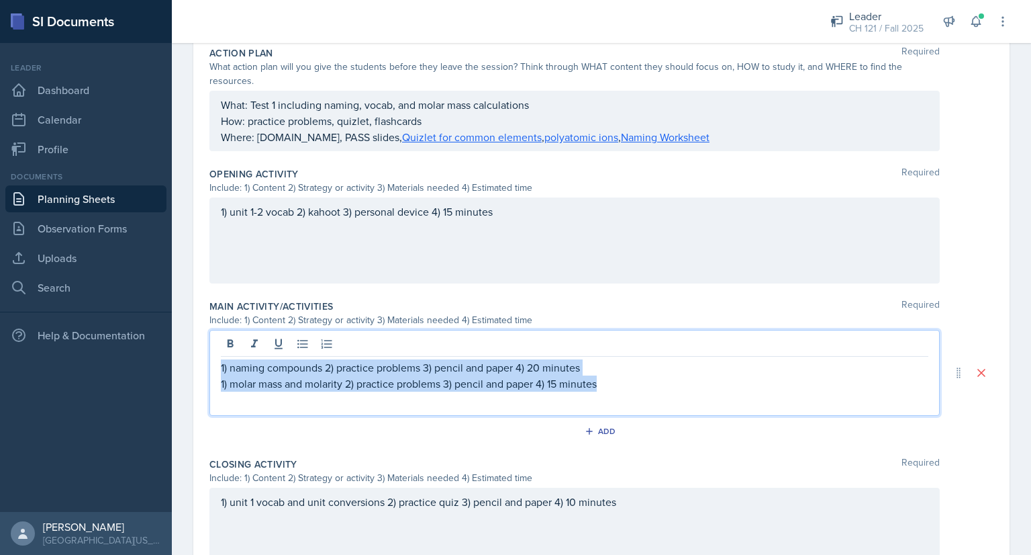
scroll to position [512, 0]
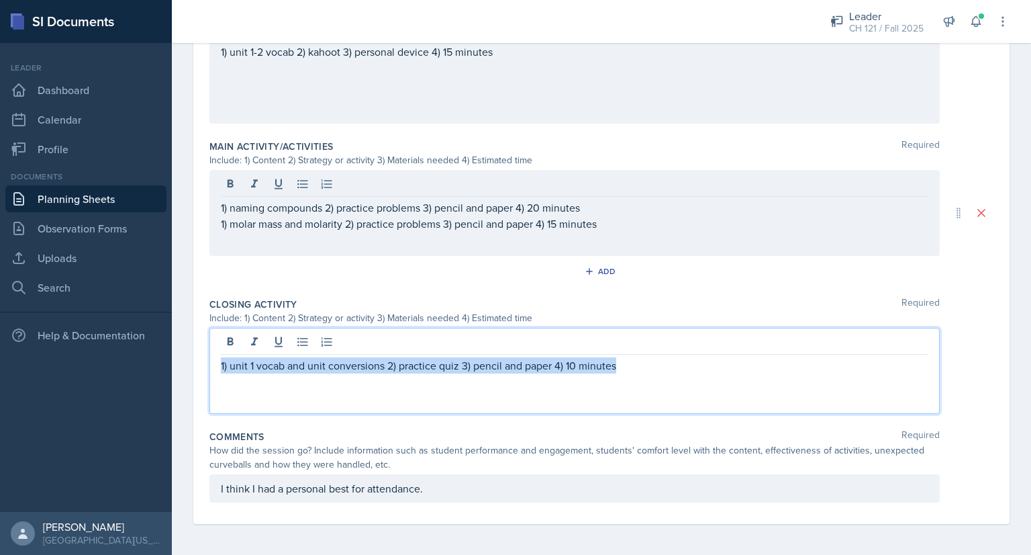
drag, startPoint x: 643, startPoint y: 346, endPoint x: 171, endPoint y: 368, distance: 472.5
click at [171, 368] on div "SI Documents Leader Dashboard Calendar Profile Documents Planning Sheets Observ…" at bounding box center [515, 277] width 1031 height 555
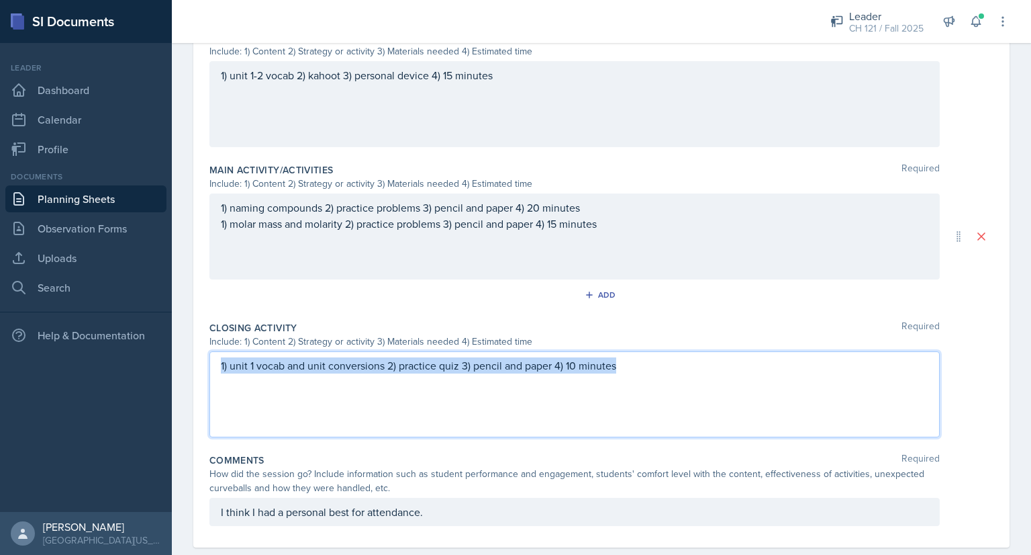
copy p "1) unit 1 vocab and unit conversions 2) practice quiz 3) pencil and paper 4) 10…"
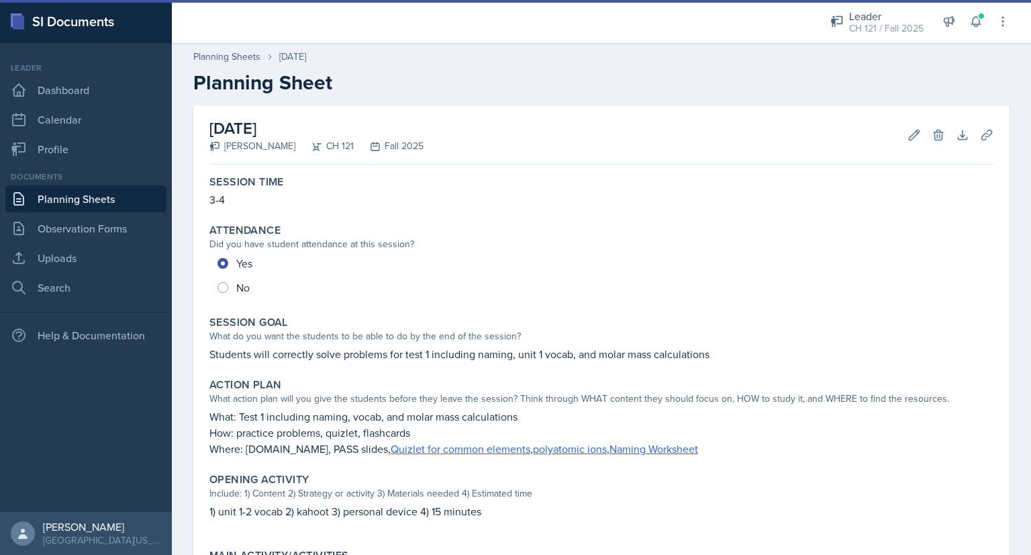
click at [86, 200] on link "Planning Sheets" at bounding box center [85, 198] width 161 height 27
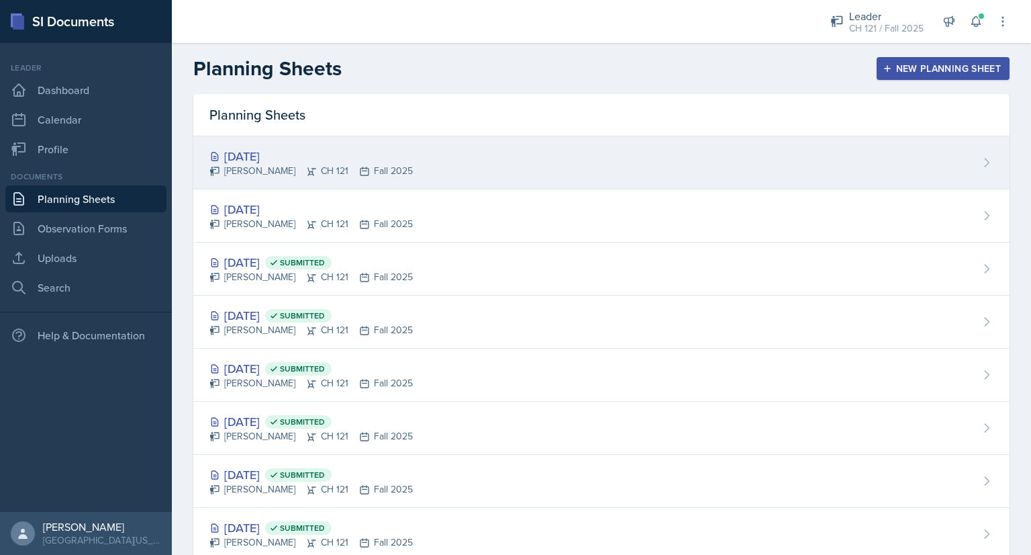
click at [271, 164] on div "Dominic Palazzolo CH 121 Fall 2025" at bounding box center [310, 171] width 203 height 14
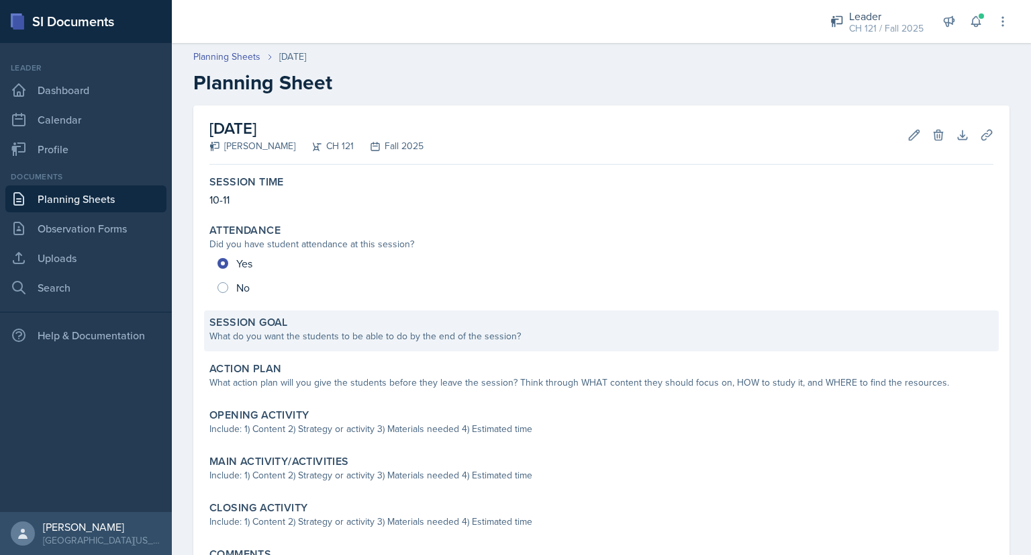
click at [325, 346] on div "Session Goal What do you want the students to be able to do by the end of the s…" at bounding box center [601, 330] width 795 height 41
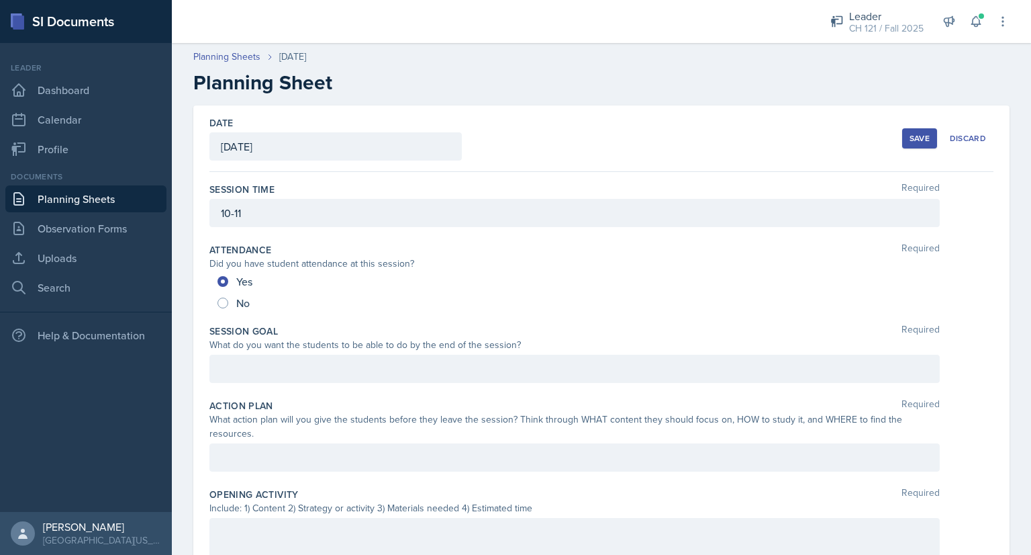
click at [280, 380] on div at bounding box center [574, 368] width 730 height 28
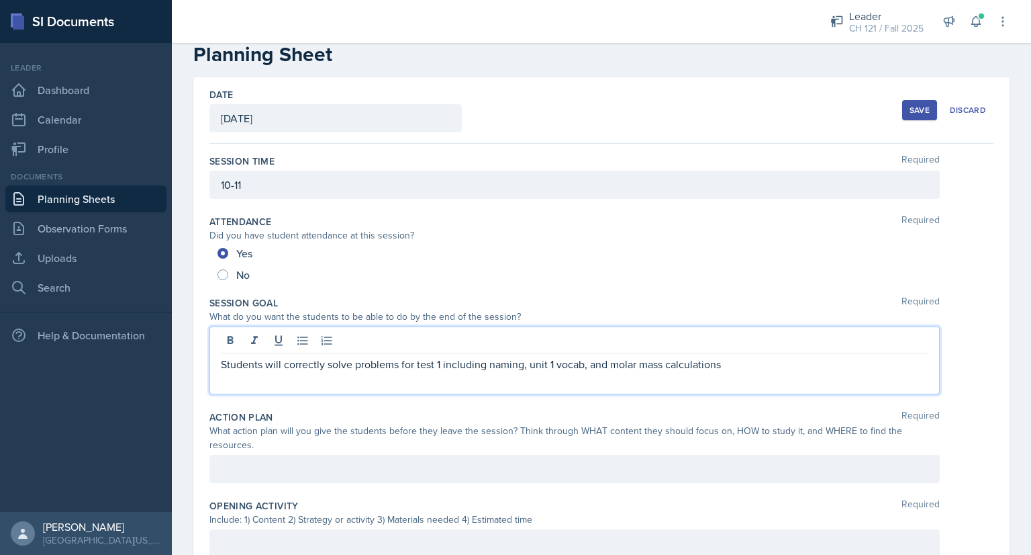
click at [341, 479] on div at bounding box center [574, 469] width 730 height 28
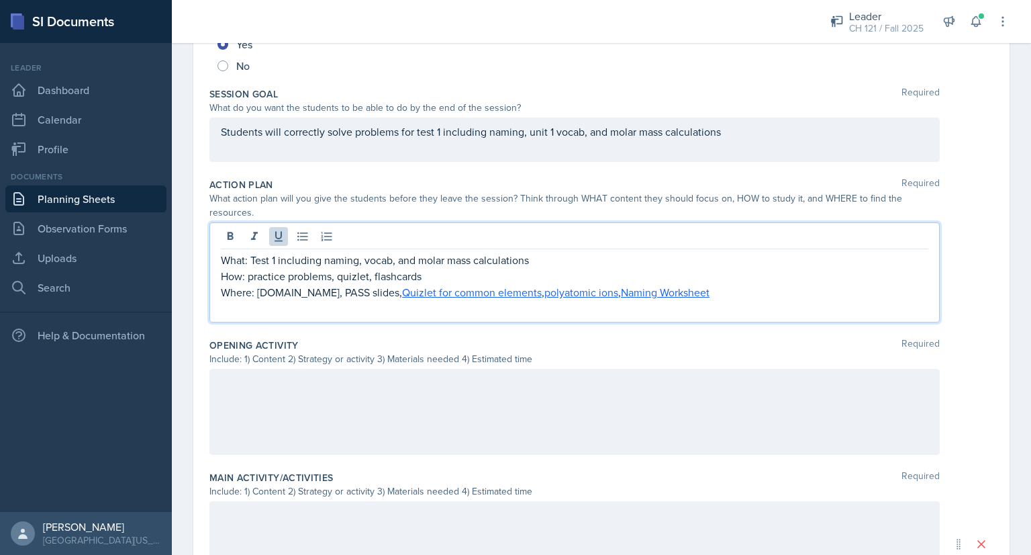
scroll to position [245, 0]
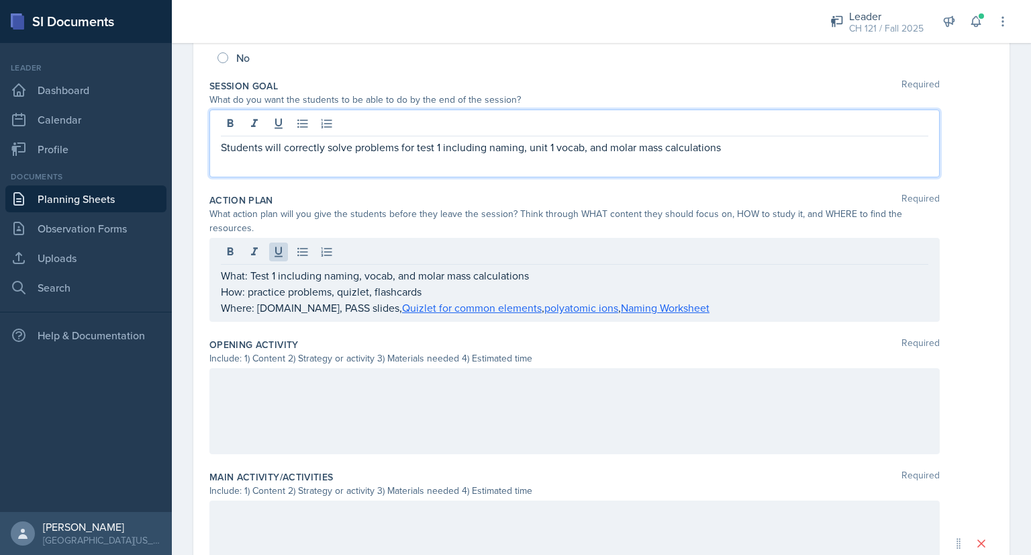
click at [309, 155] on p at bounding box center [575, 163] width 708 height 16
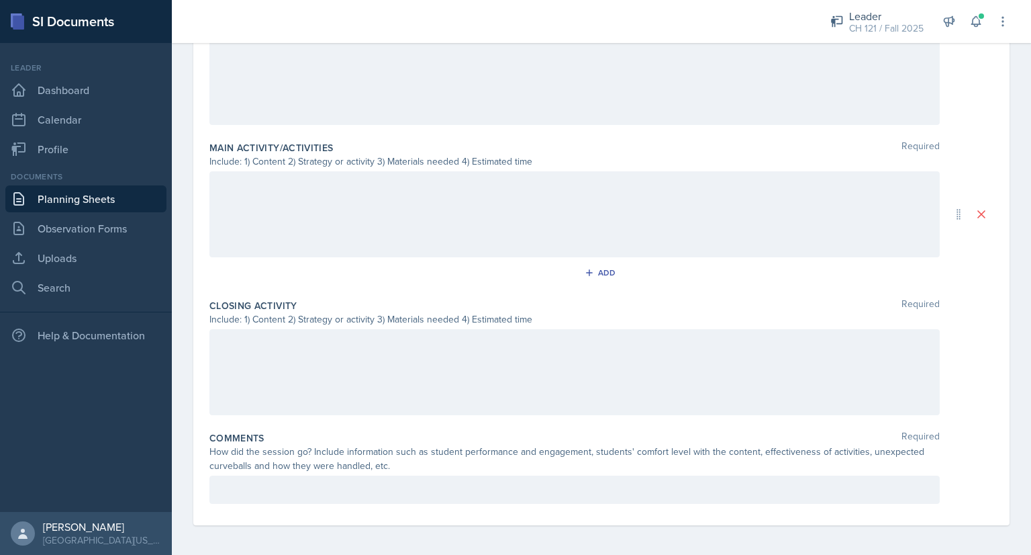
scroll to position [262, 0]
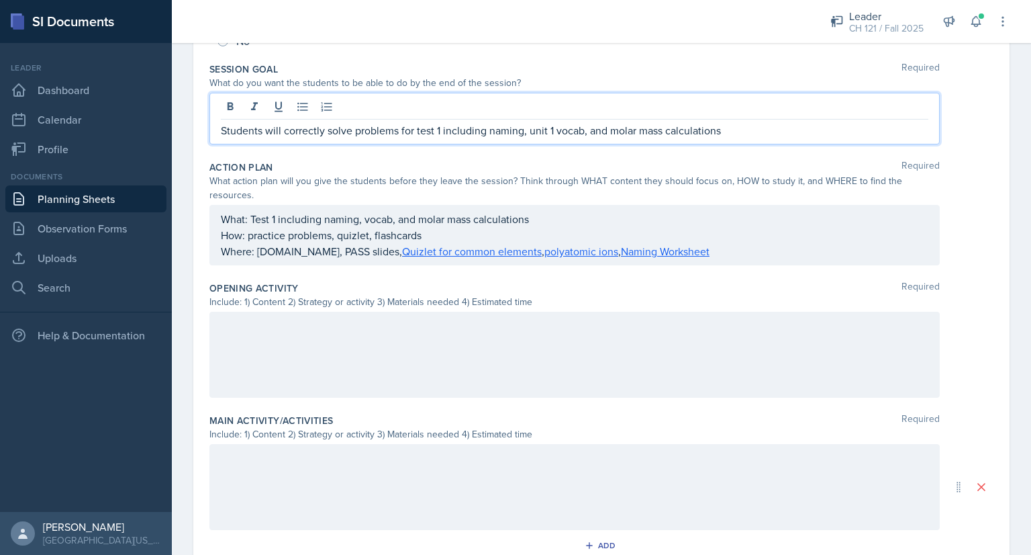
click at [378, 348] on div at bounding box center [574, 355] width 730 height 86
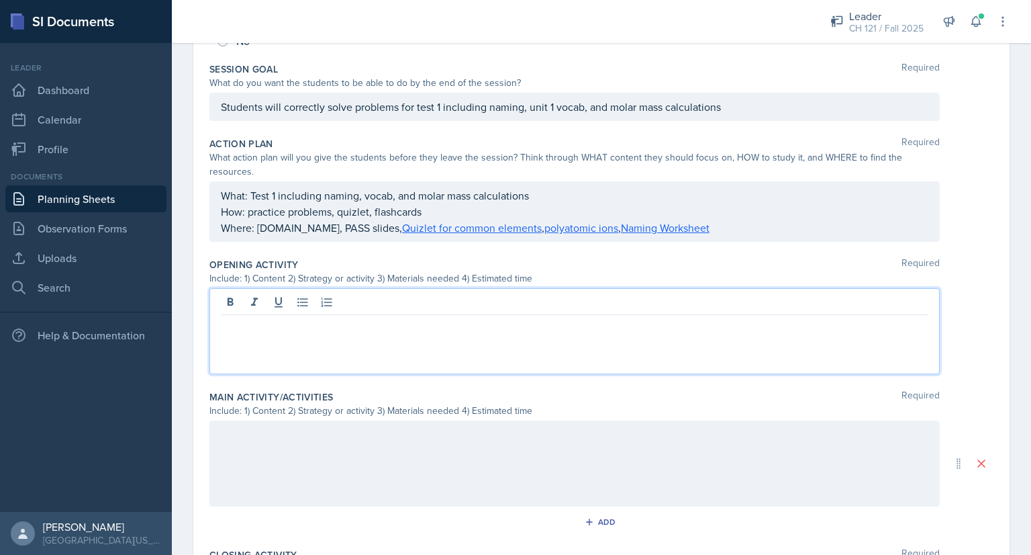
scroll to position [285, 0]
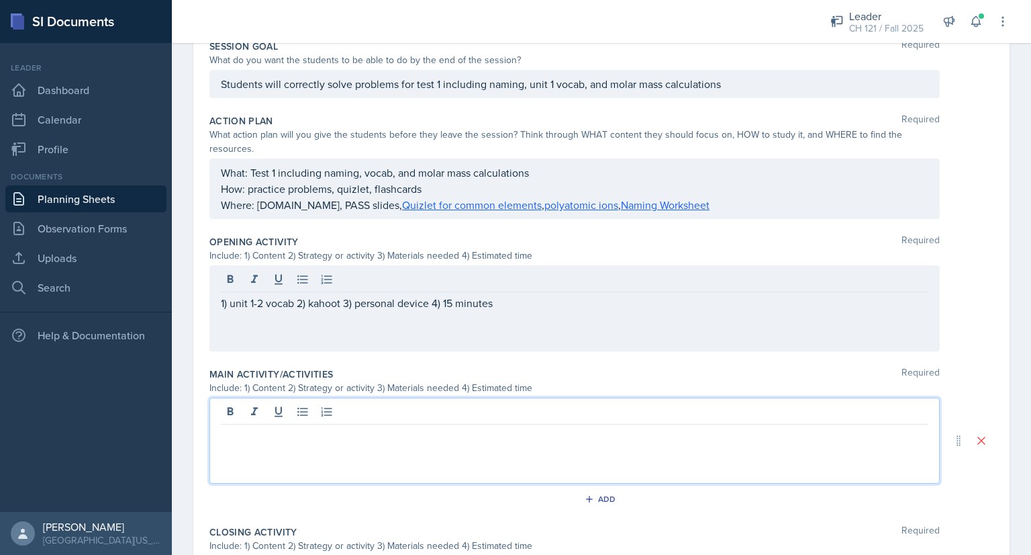
click at [369, 412] on div at bounding box center [574, 440] width 730 height 86
paste div
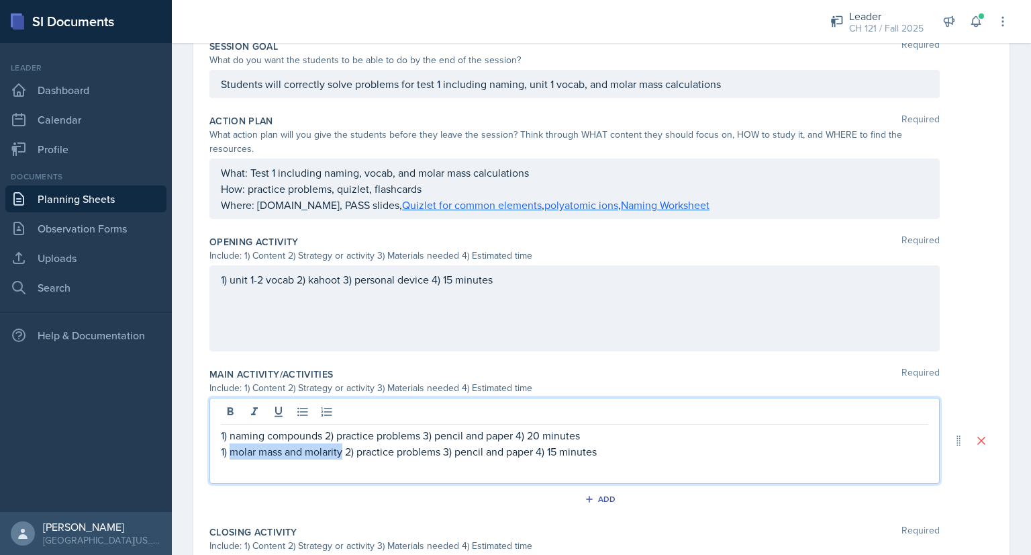
drag, startPoint x: 344, startPoint y: 451, endPoint x: 229, endPoint y: 450, distance: 114.8
click at [229, 450] on p "1) molar mass and molarity 2) practice problems 3) pencil and paper 4) 15 minut…" at bounding box center [575, 451] width 708 height 16
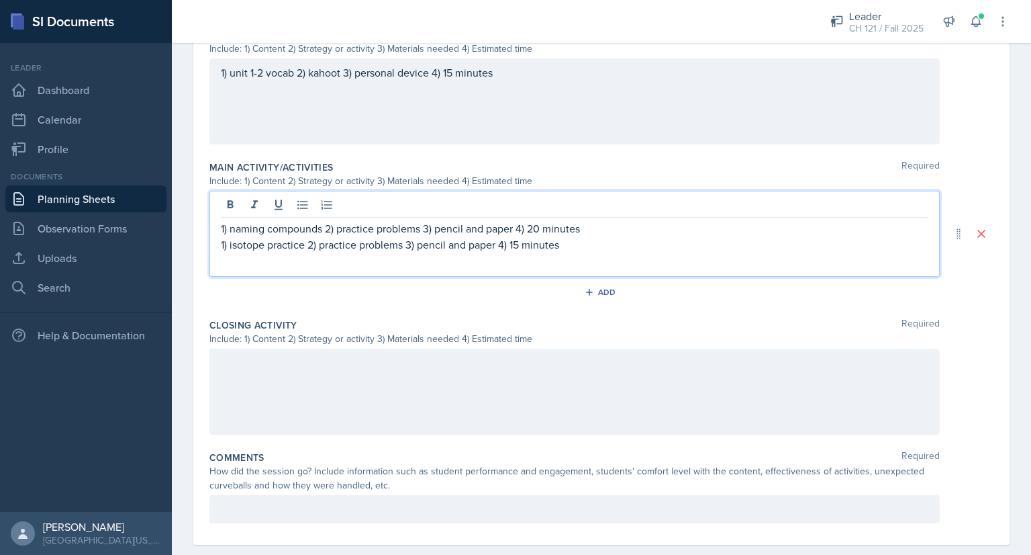
scroll to position [510, 0]
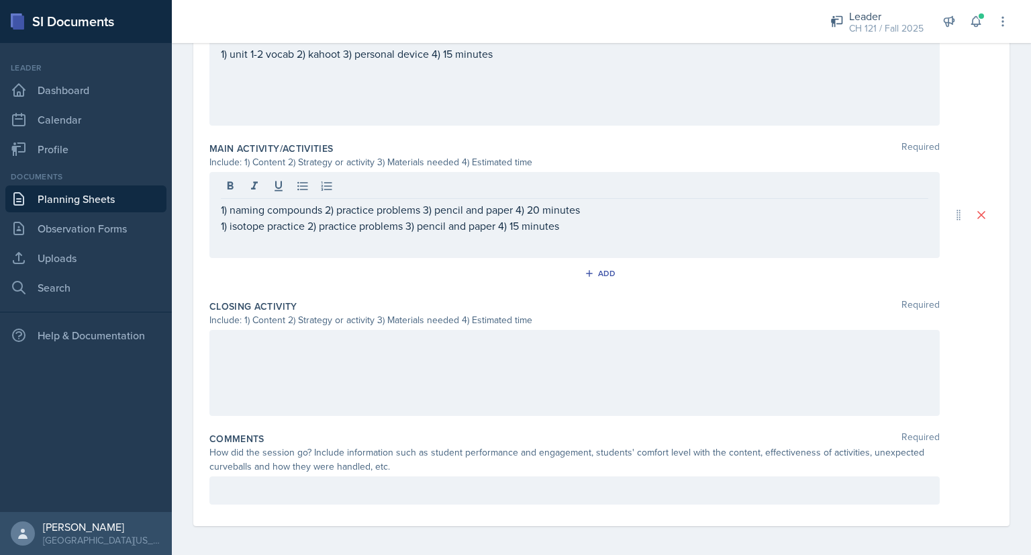
click at [428, 362] on div at bounding box center [574, 373] width 730 height 86
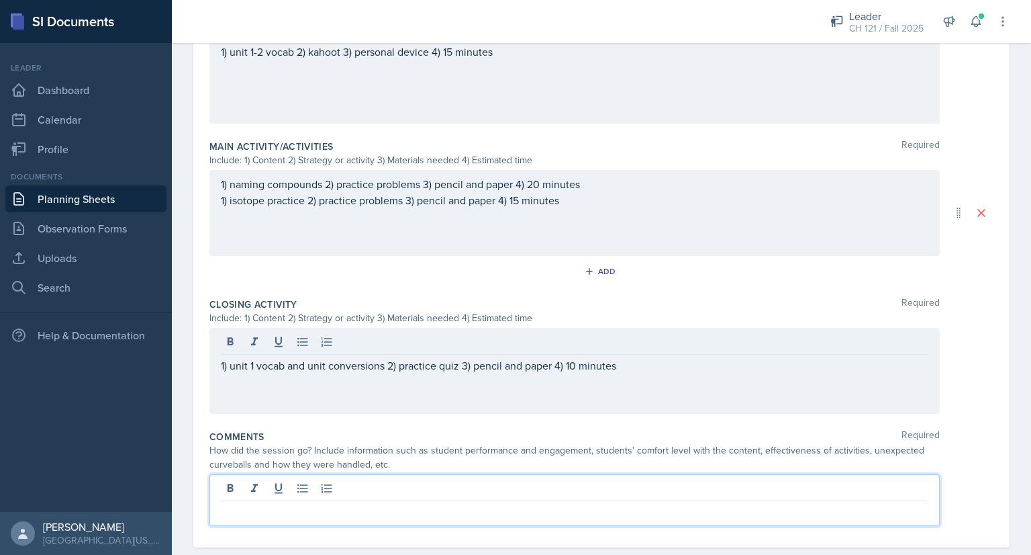
click at [363, 504] on p at bounding box center [575, 512] width 708 height 16
